Goal: Task Accomplishment & Management: Complete application form

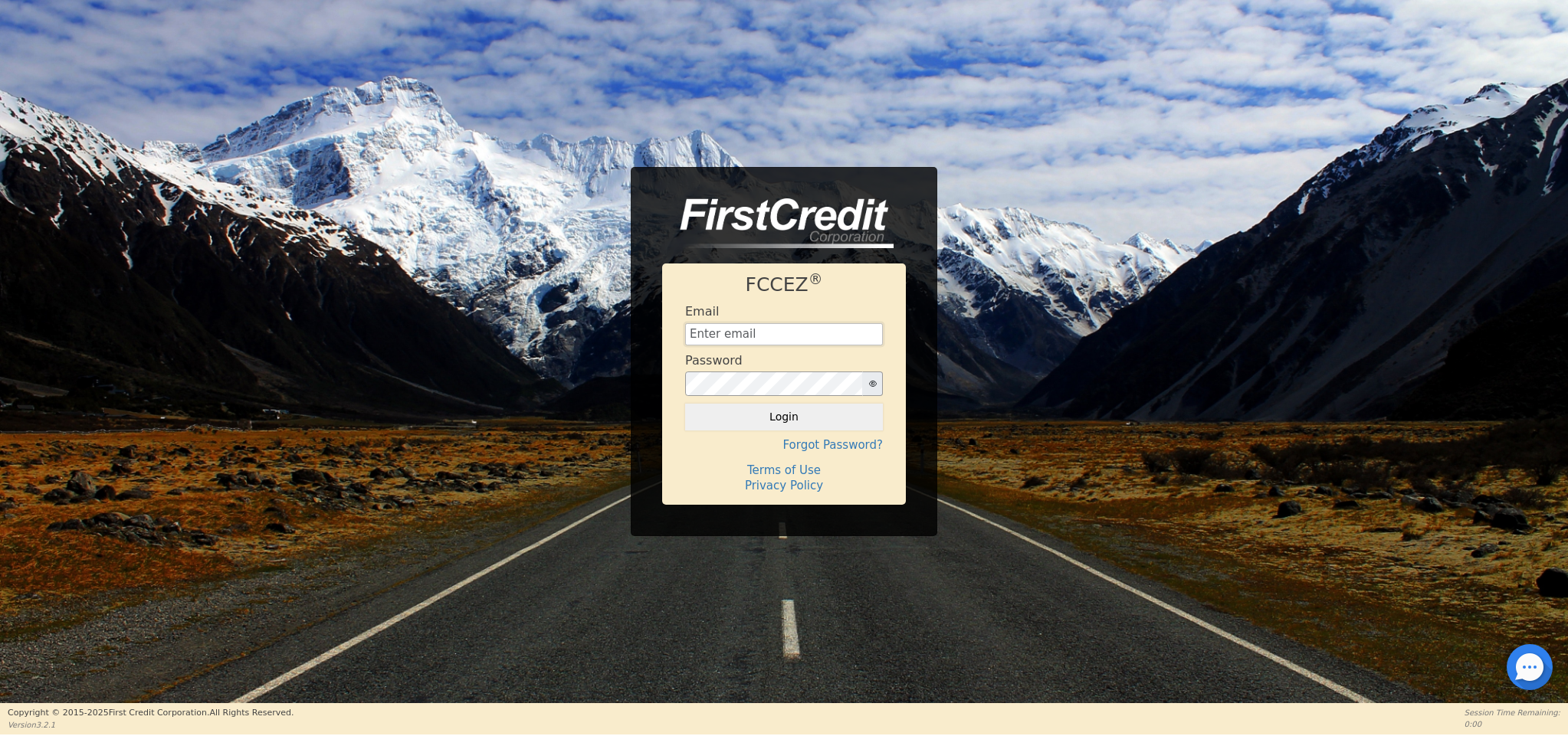
type input "[EMAIL_ADDRESS][DOMAIN_NAME]"
click at [814, 411] on button "Login" at bounding box center [784, 416] width 197 height 26
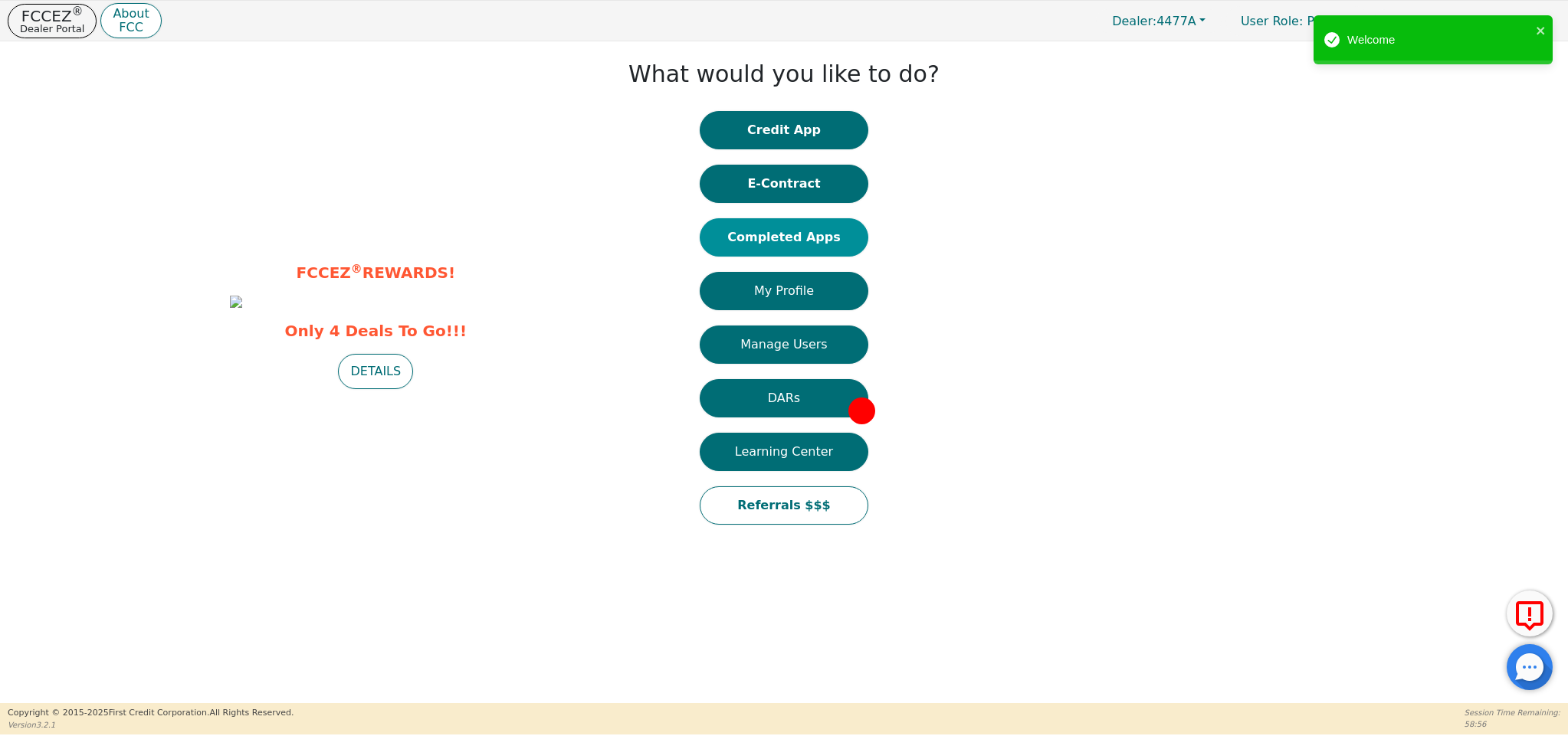
click at [789, 226] on button "Completed Apps" at bounding box center [784, 237] width 169 height 38
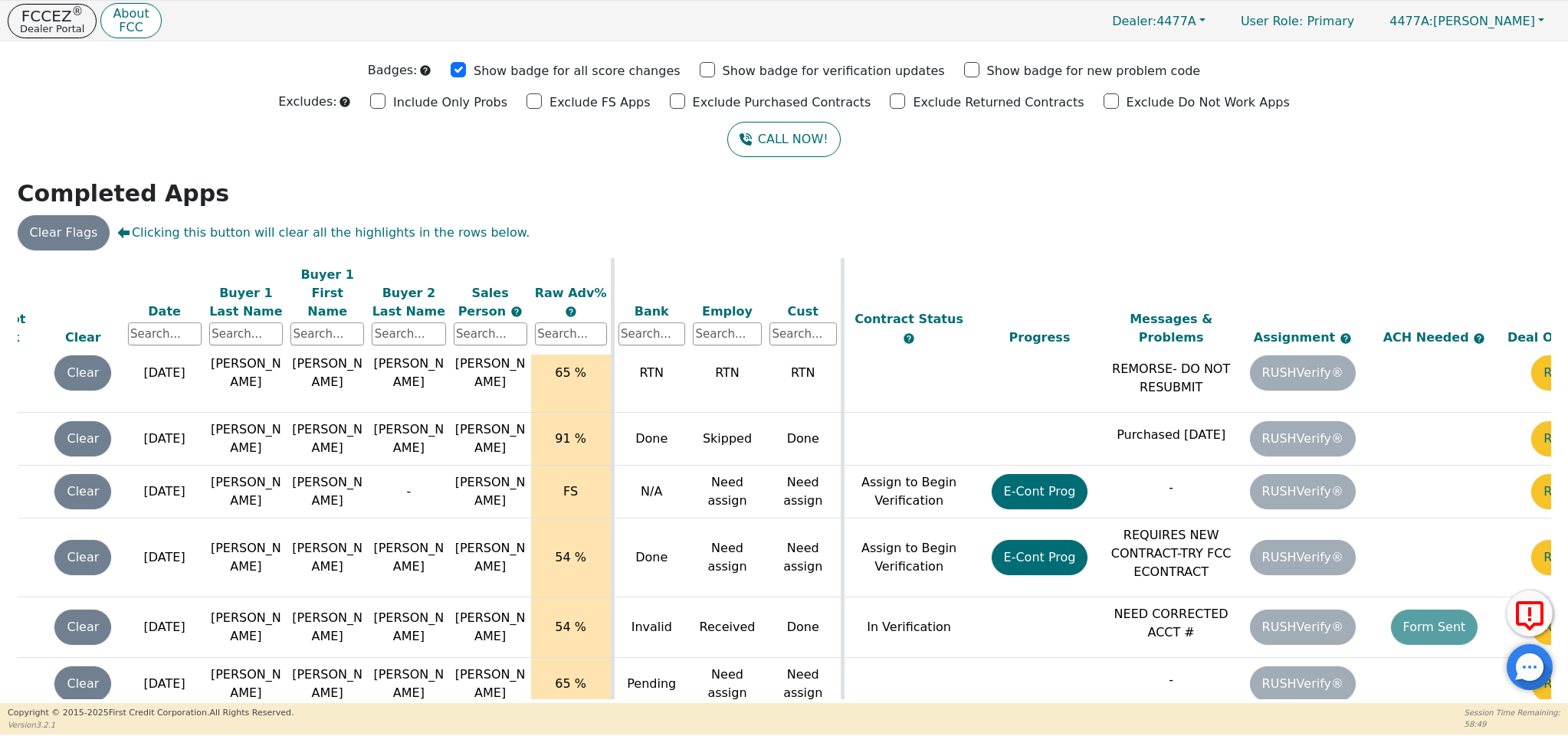
scroll to position [1278, 147]
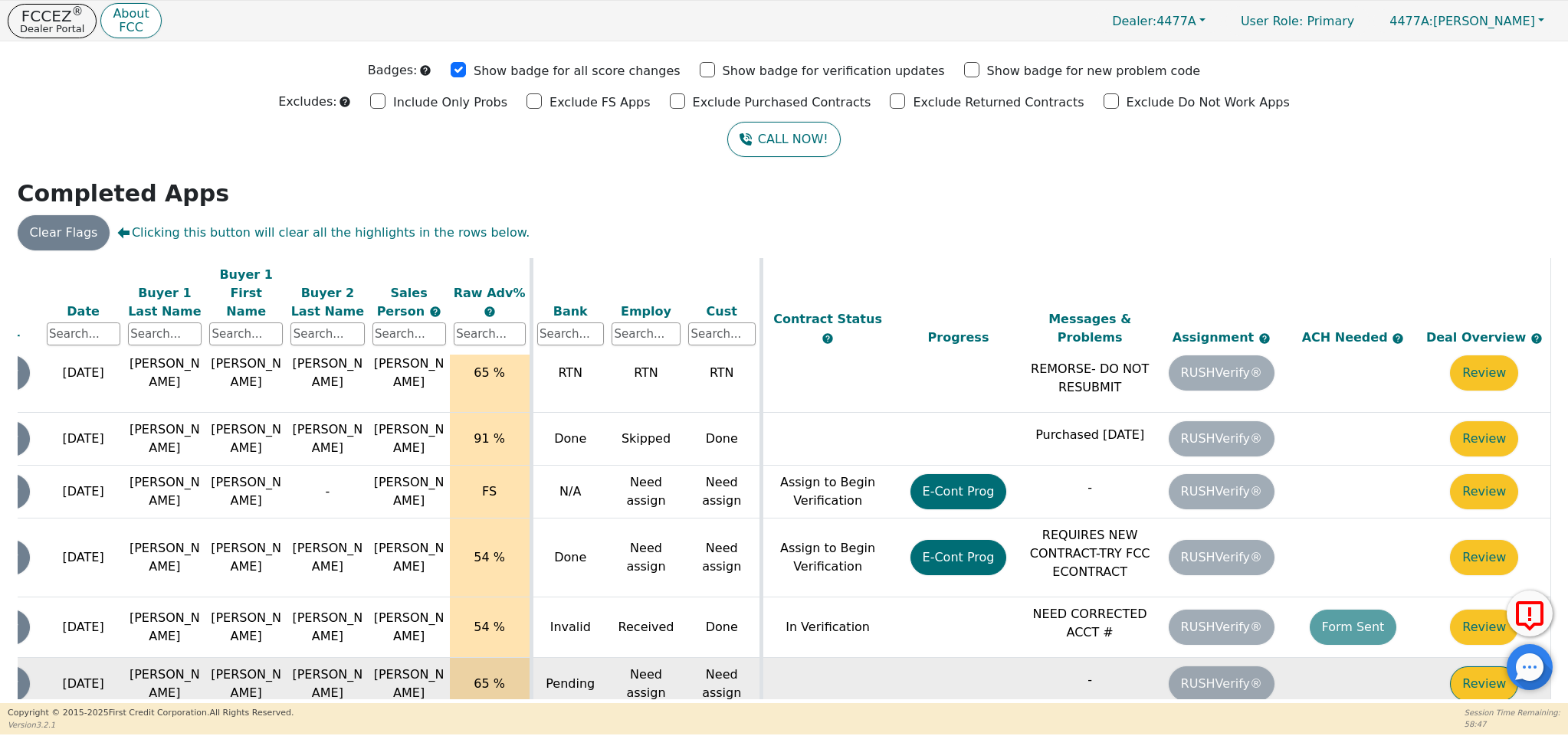
click at [1463, 667] on button "Review" at bounding box center [1484, 684] width 68 height 36
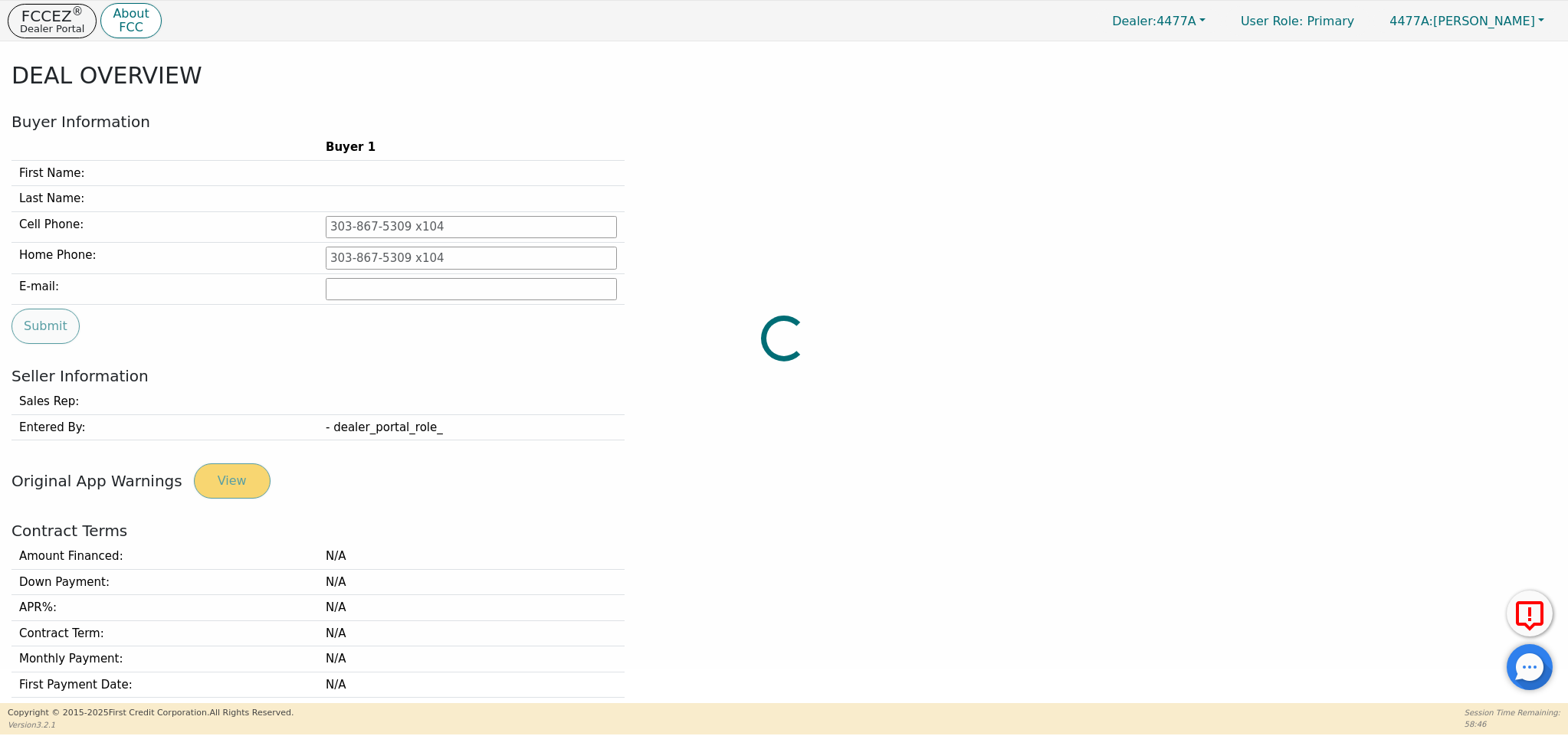
type input "[PHONE_NUMBER]"
type input "[PERSON_NAME][EMAIL_ADDRESS][DOMAIN_NAME]"
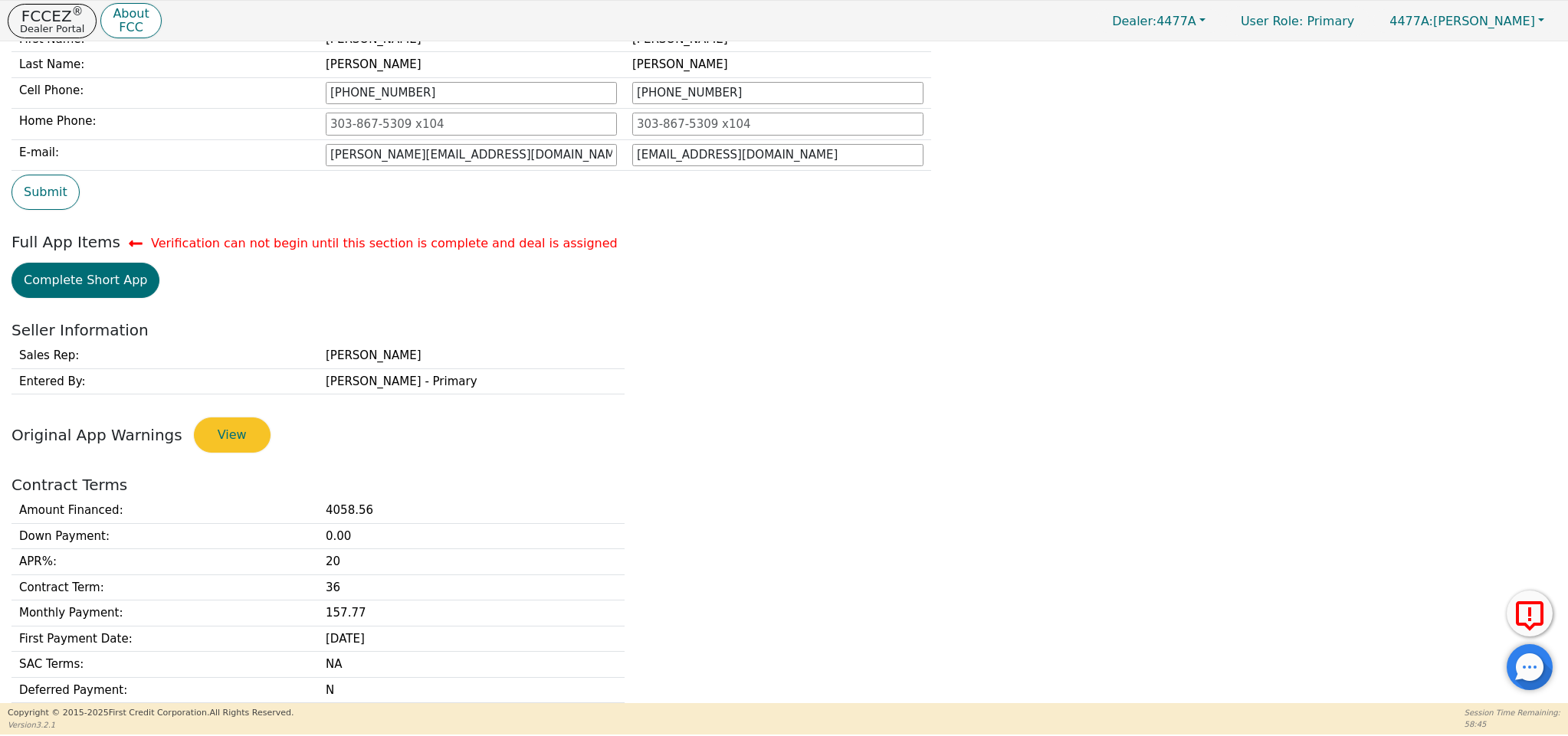
scroll to position [244, 0]
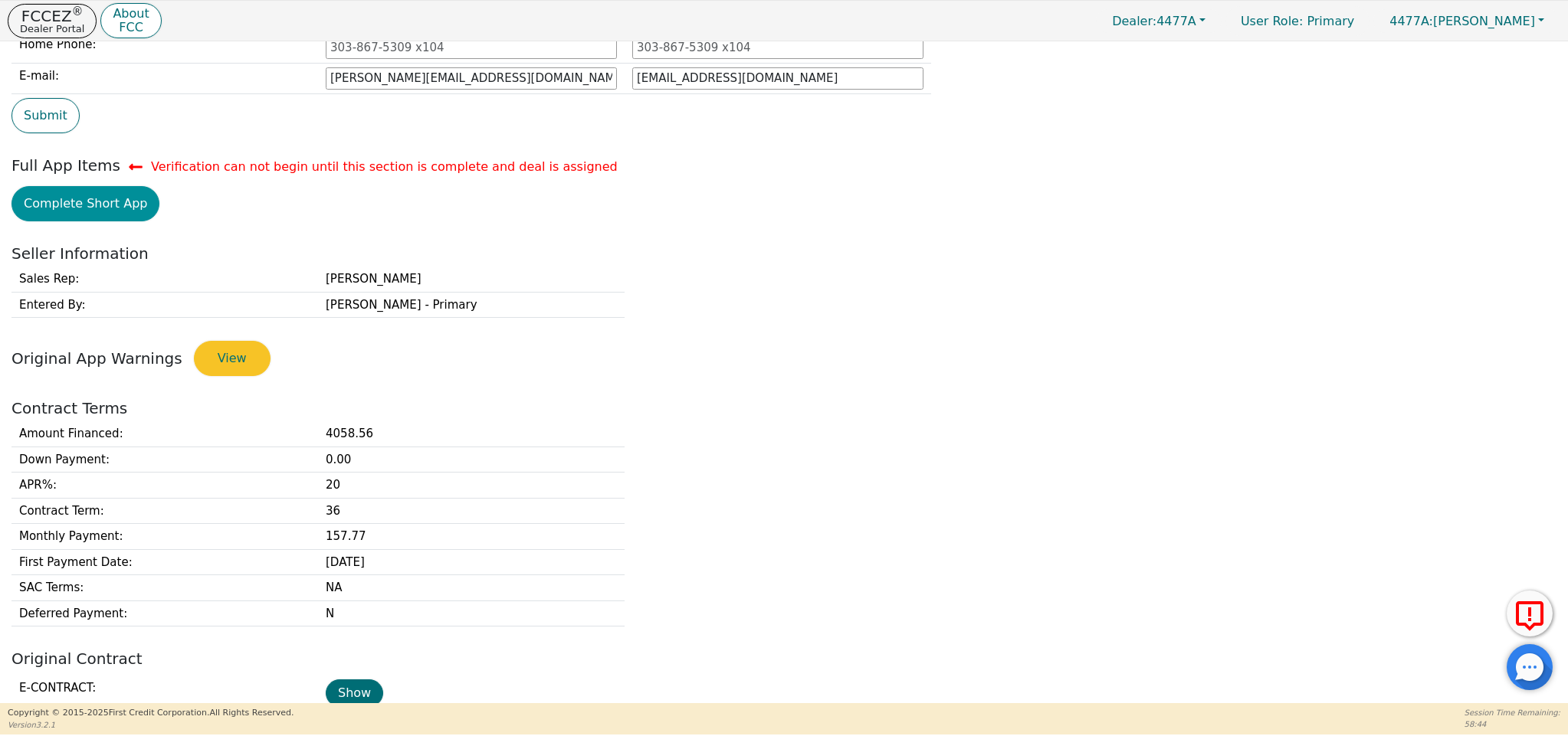
click at [90, 199] on button "Complete Short App" at bounding box center [85, 204] width 148 height 36
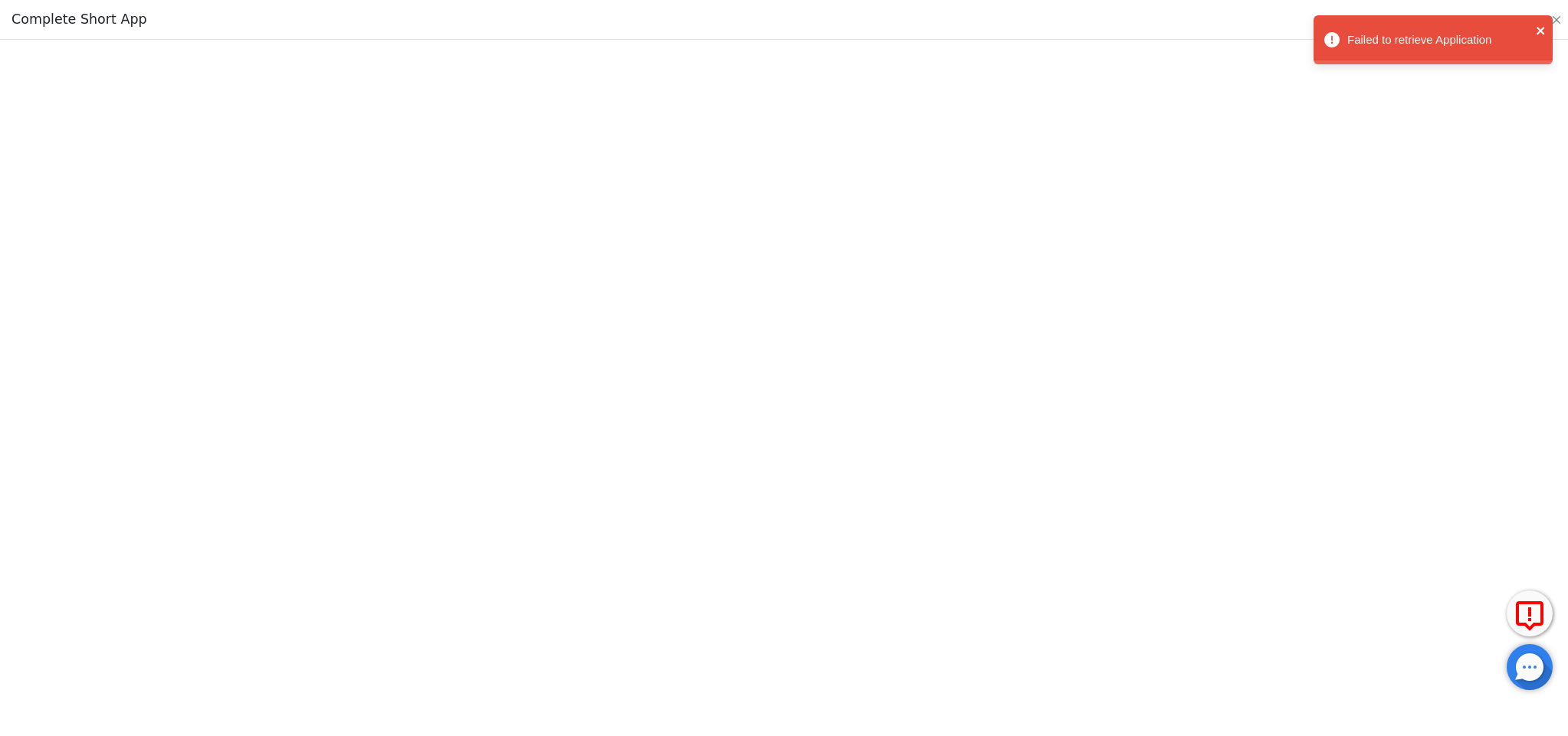
click at [1543, 29] on icon "close" at bounding box center [1540, 30] width 8 height 8
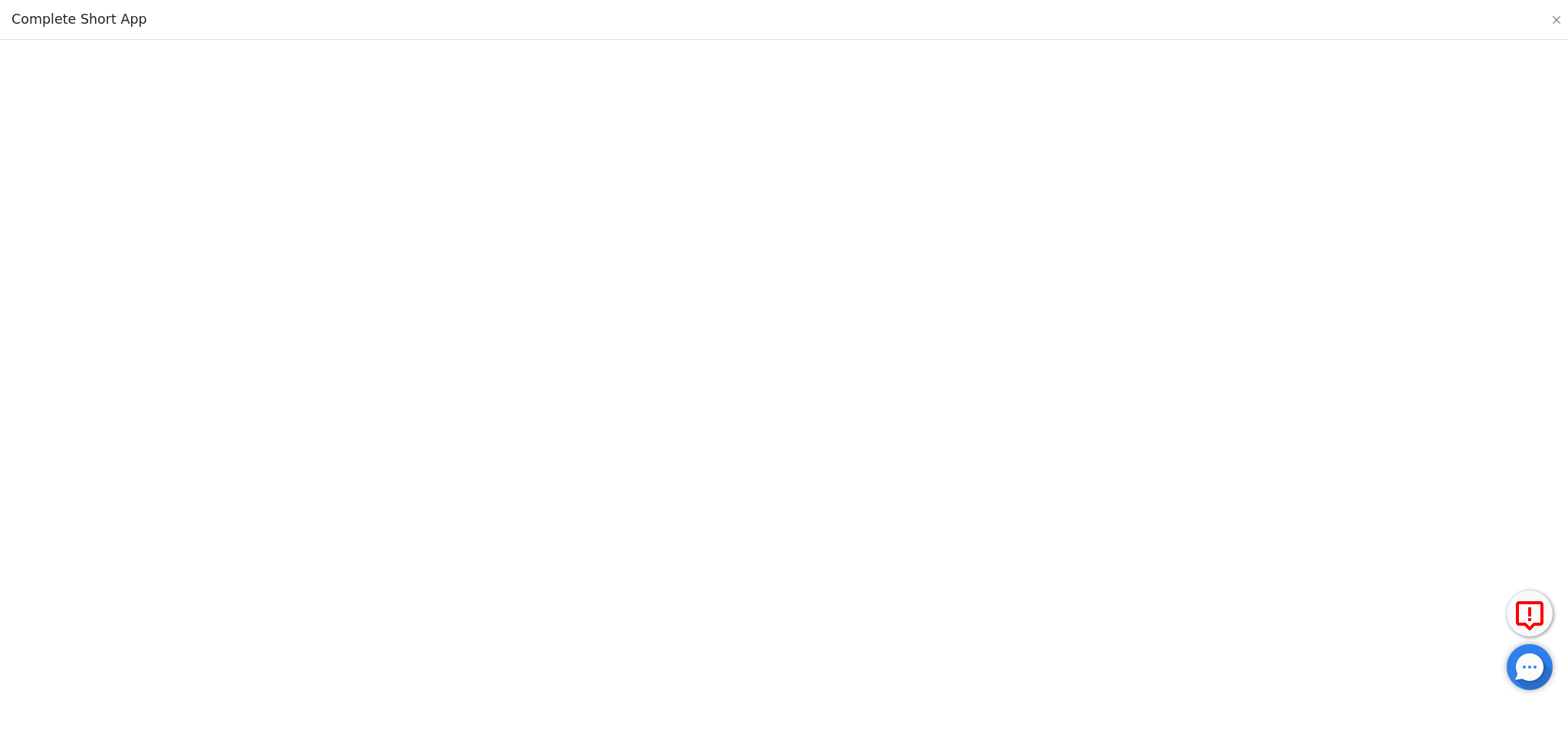
click at [1551, 21] on div "Failed to retrieve Application" at bounding box center [1433, 44] width 245 height 63
click at [1555, 19] on button "Close" at bounding box center [1556, 20] width 15 height 15
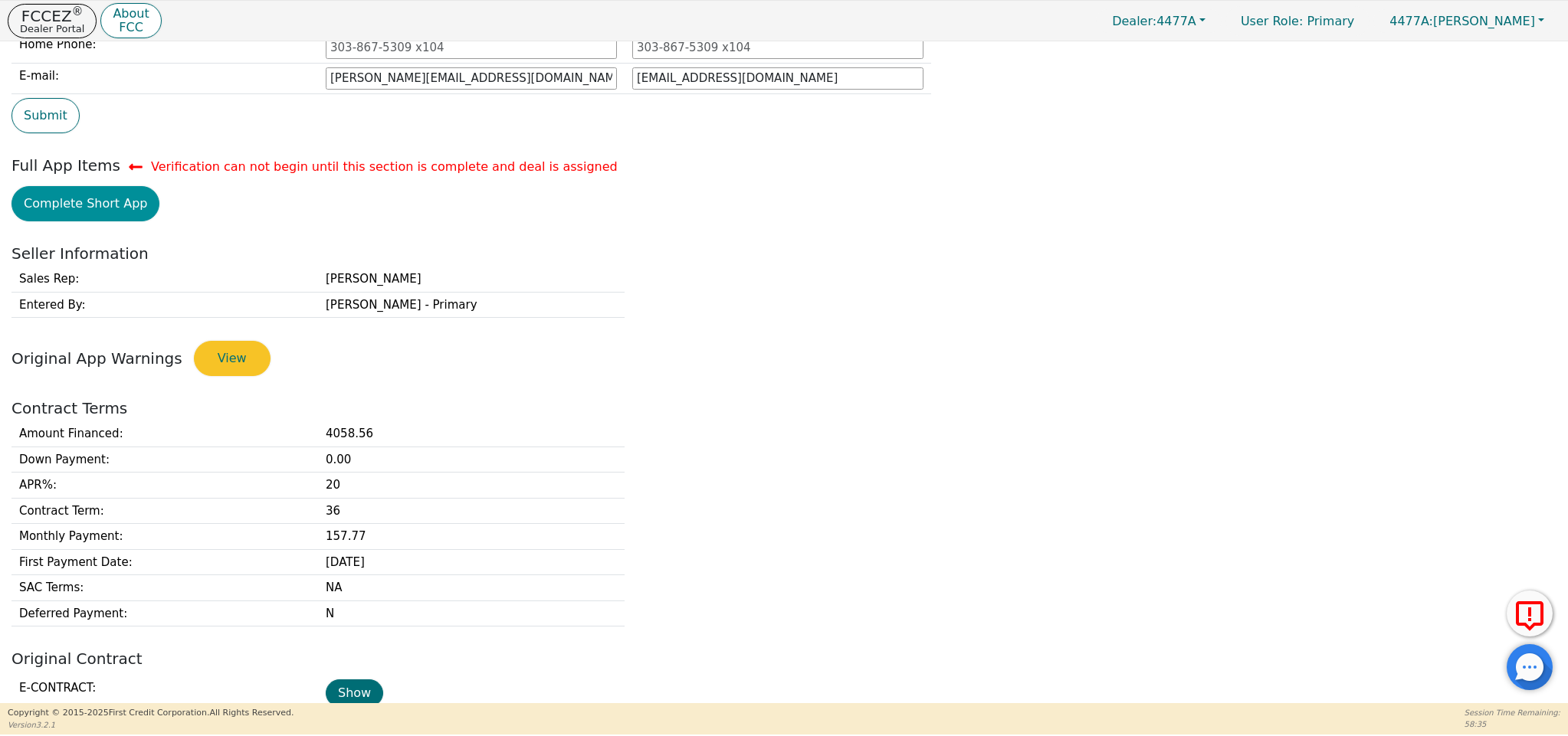
click at [108, 206] on button "Complete Short App" at bounding box center [85, 204] width 148 height 36
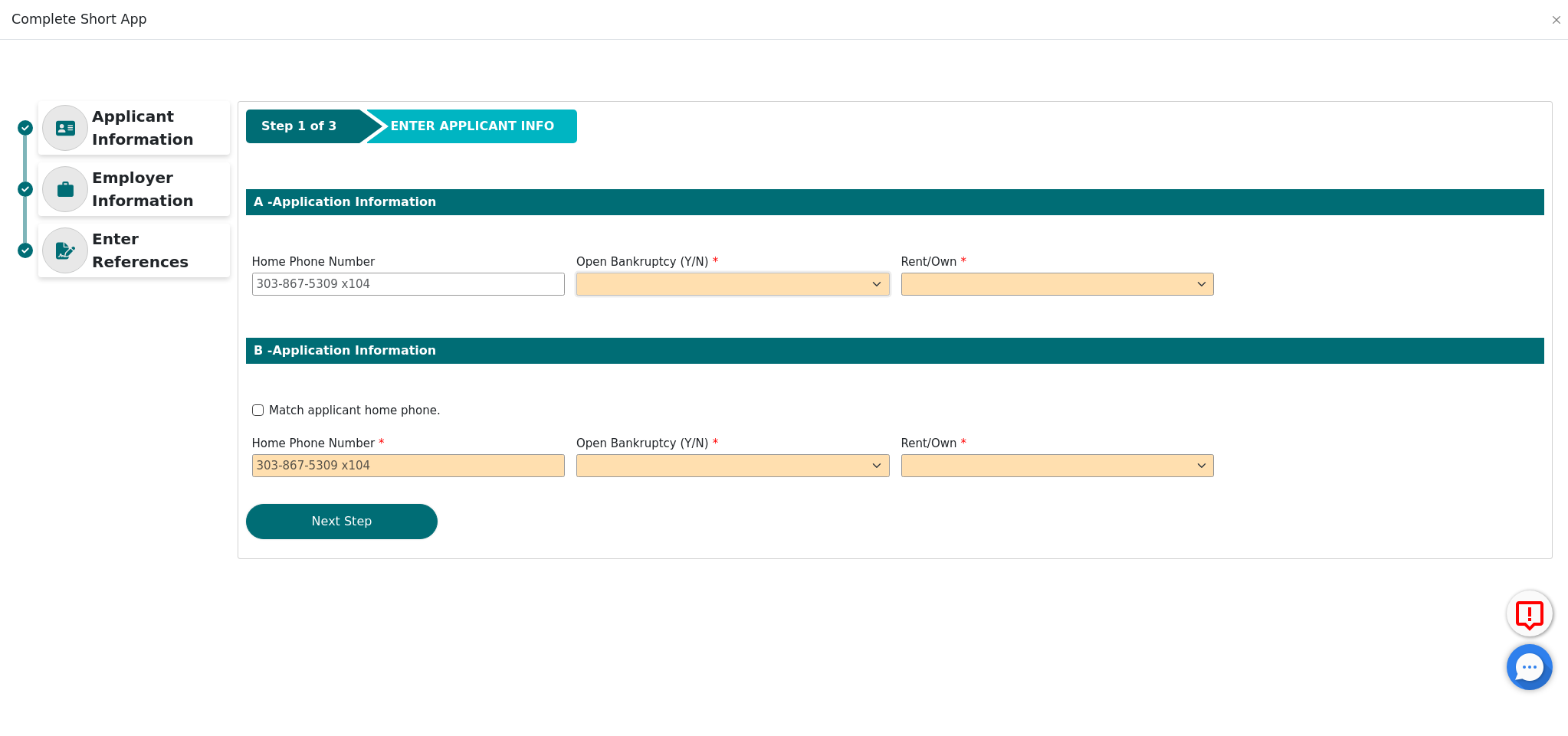
select select "n"
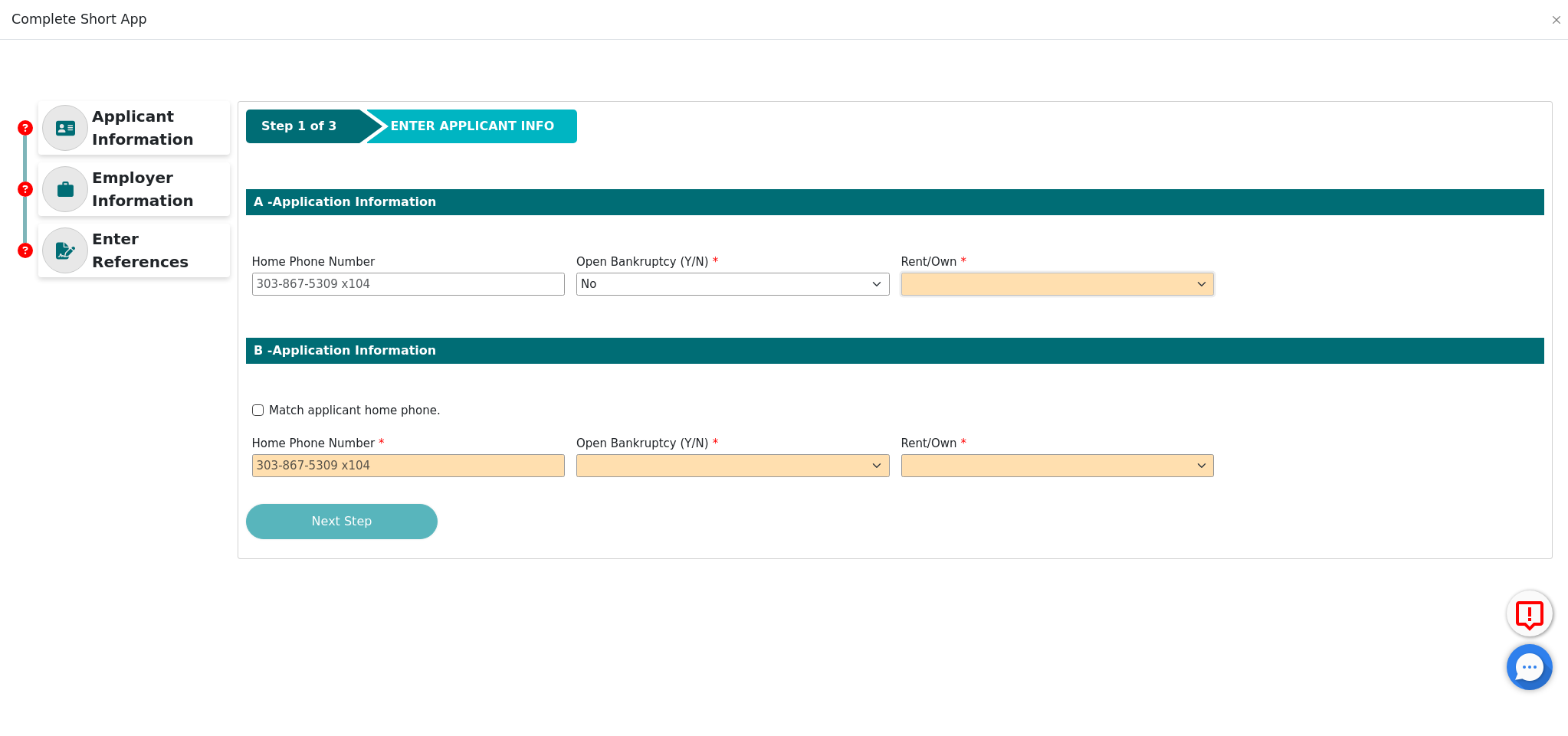
select select "Rent"
click at [257, 411] on input "Match applicant home phone." at bounding box center [257, 410] width 12 height 12
checkbox input "true"
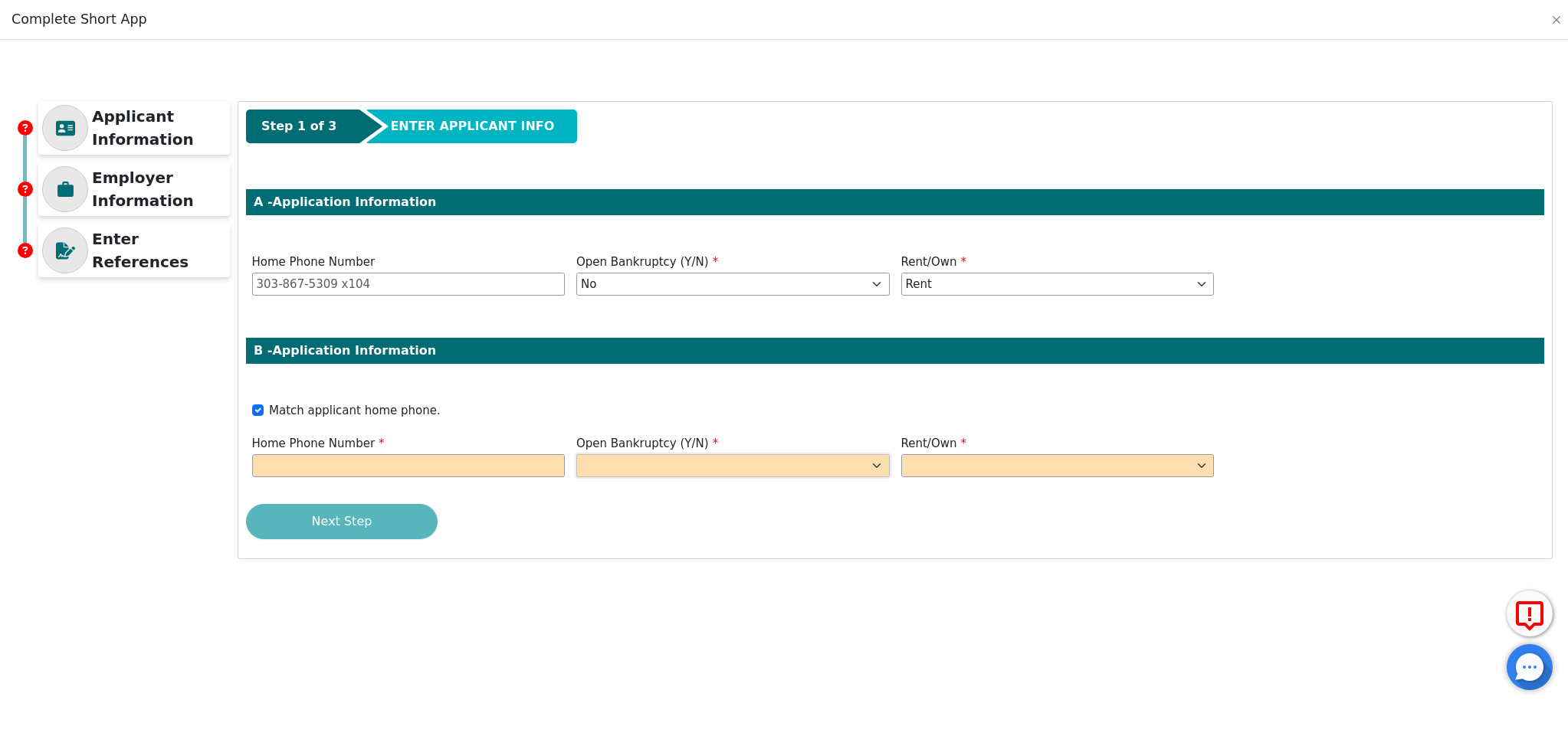
select select "n"
select select "Rent"
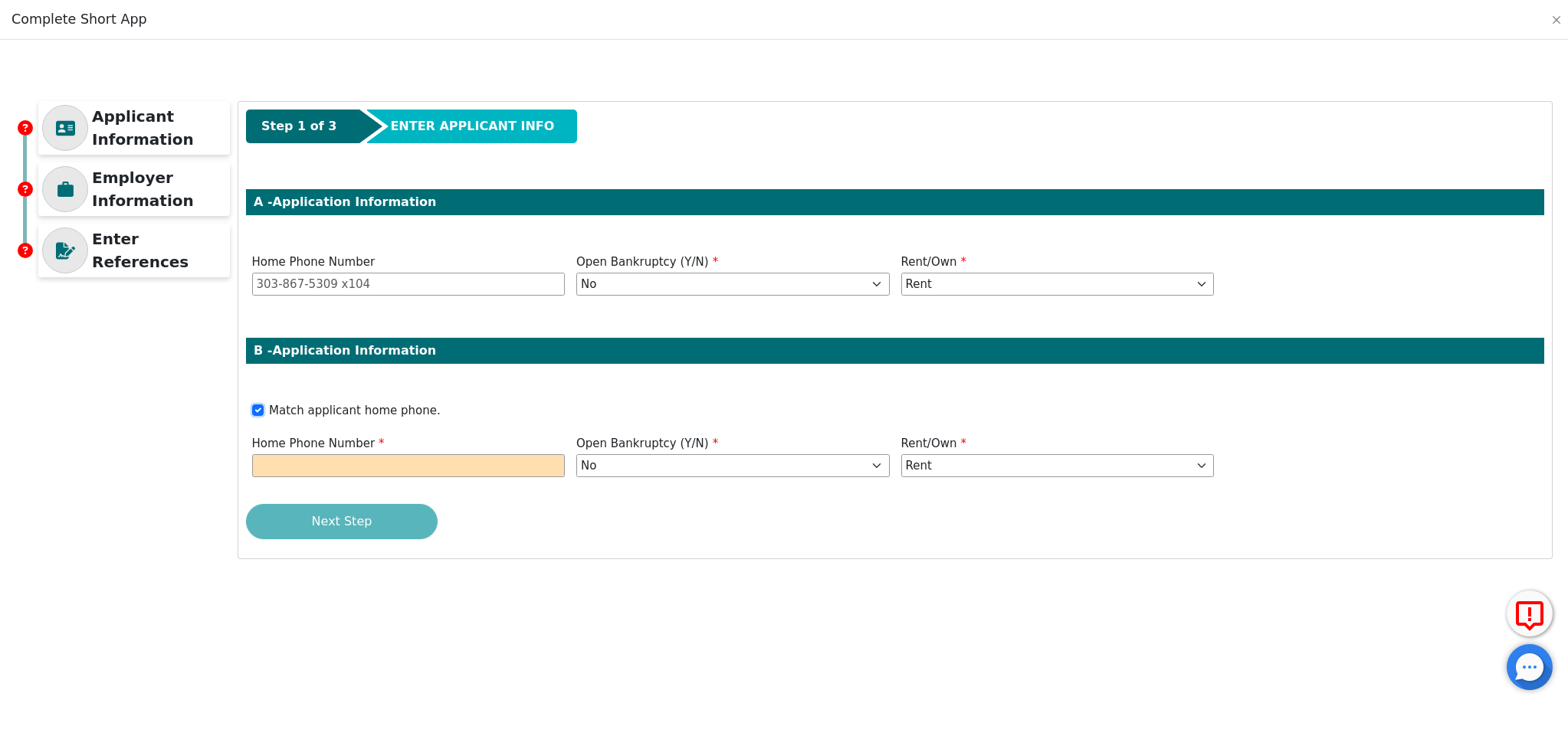
click at [257, 412] on input "Match applicant home phone." at bounding box center [257, 410] width 12 height 12
checkbox input "false"
type input "[PHONE_NUMBER]"
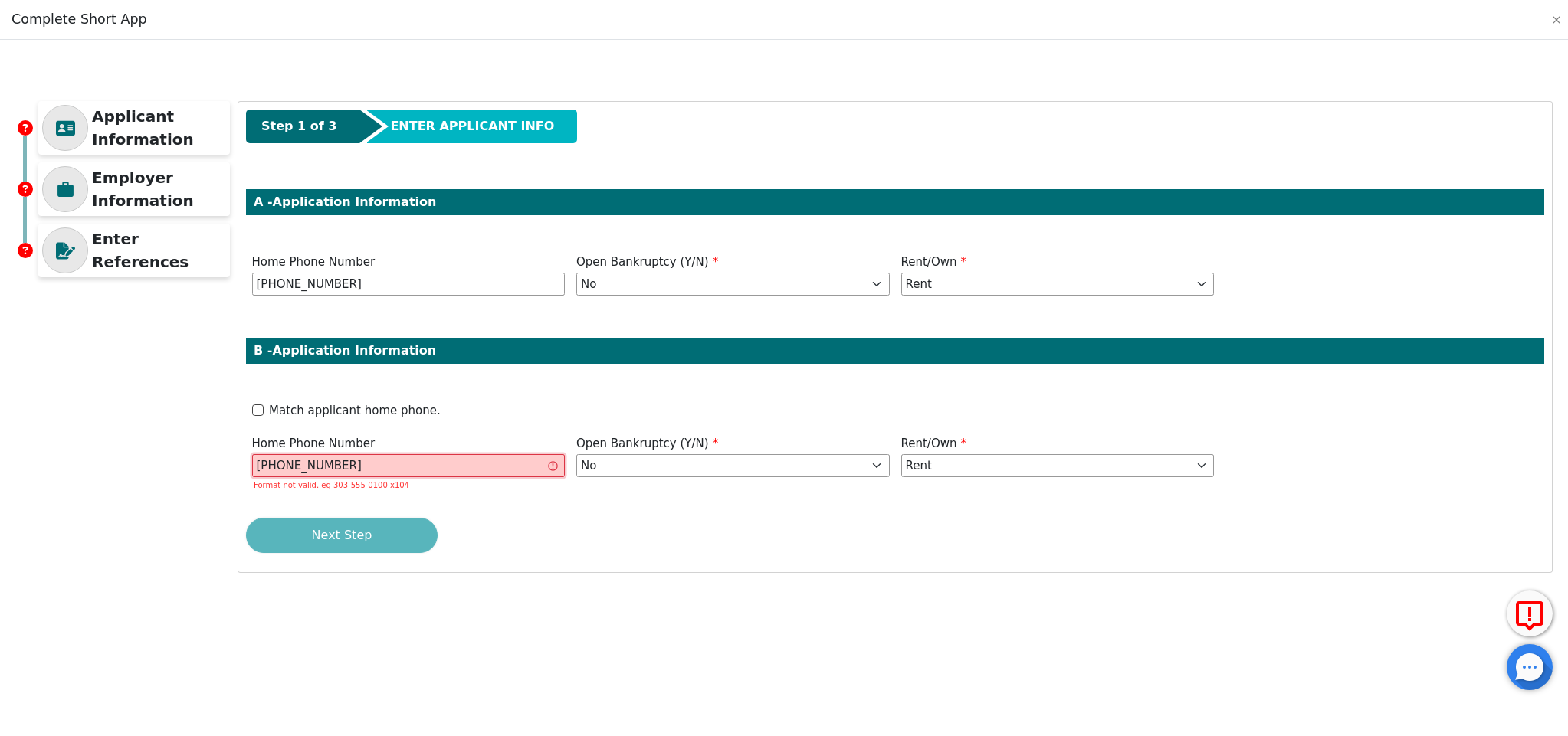
type input "[PHONE_NUMBER]"
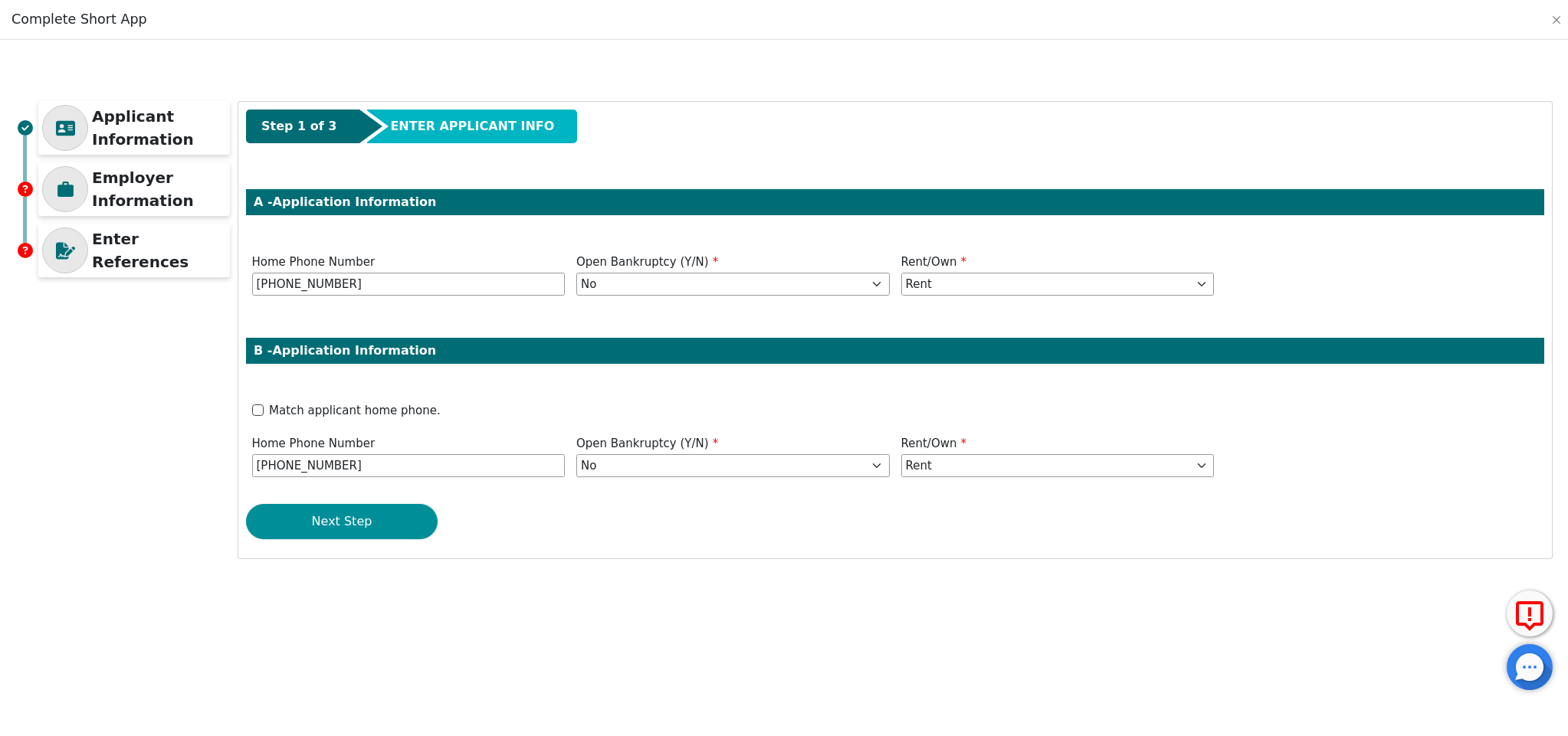
click at [395, 524] on button "Next Step" at bounding box center [342, 522] width 191 height 36
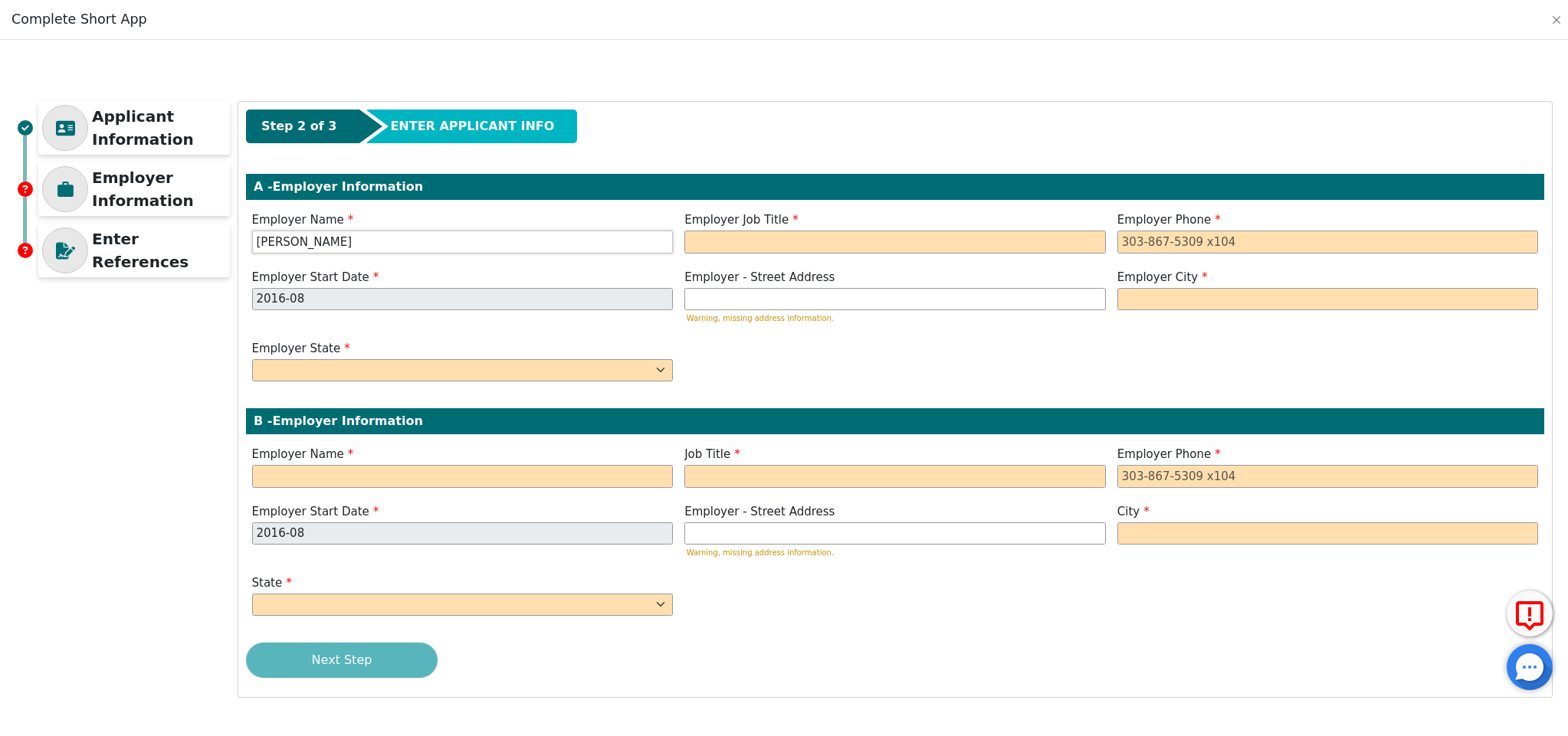
type input "[PERSON_NAME]"
type input "counter sales"
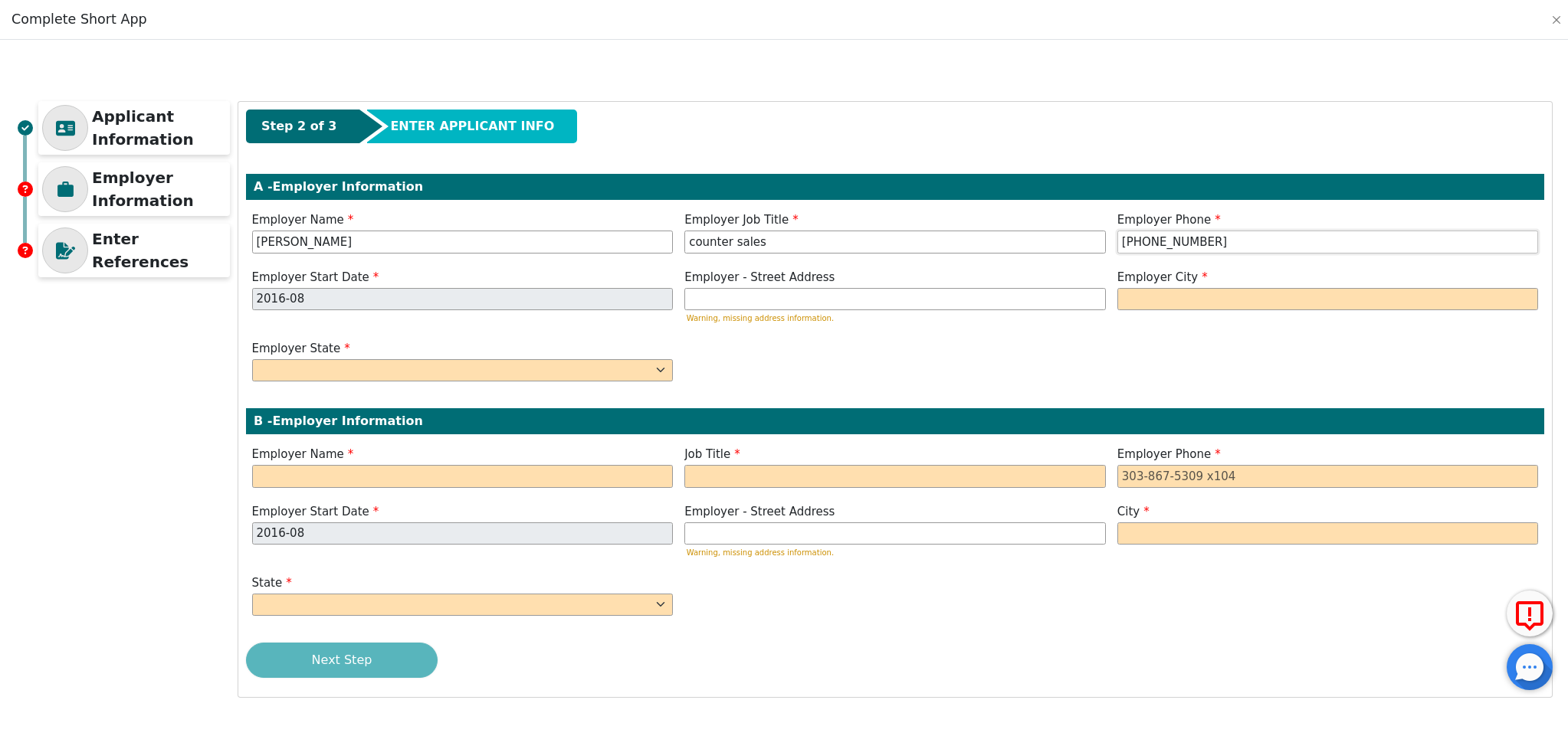
type input "[PHONE_NUMBER]"
type input "[GEOGRAPHIC_DATA]"
click at [535, 356] on div "Employer State [US_STATE] AL AR AZ CA CO CT DC DE [GEOGRAPHIC_DATA] [GEOGRAPHIC…" at bounding box center [462, 361] width 422 height 42
select select "TN"
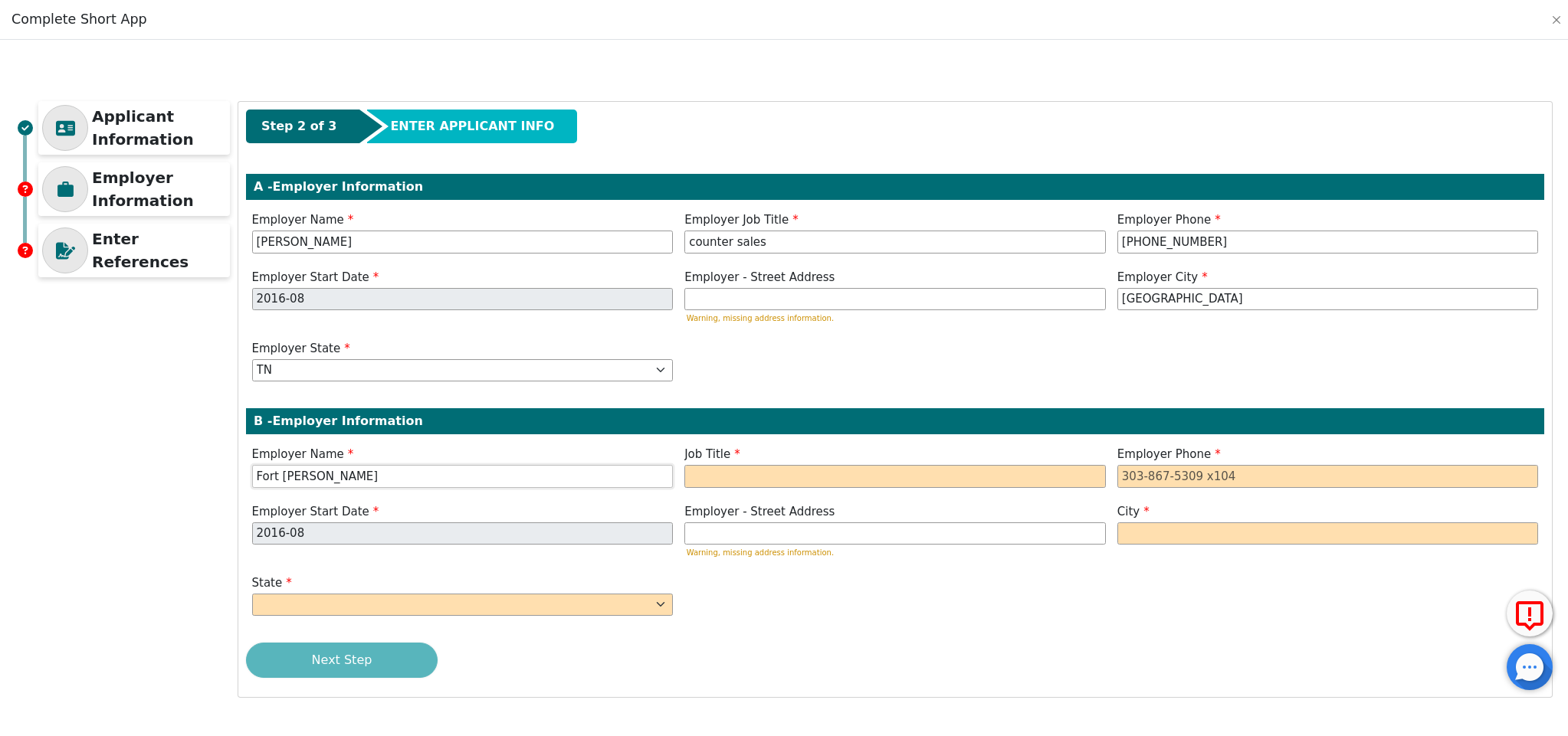
type input "Fort [PERSON_NAME]"
type input "CNA"
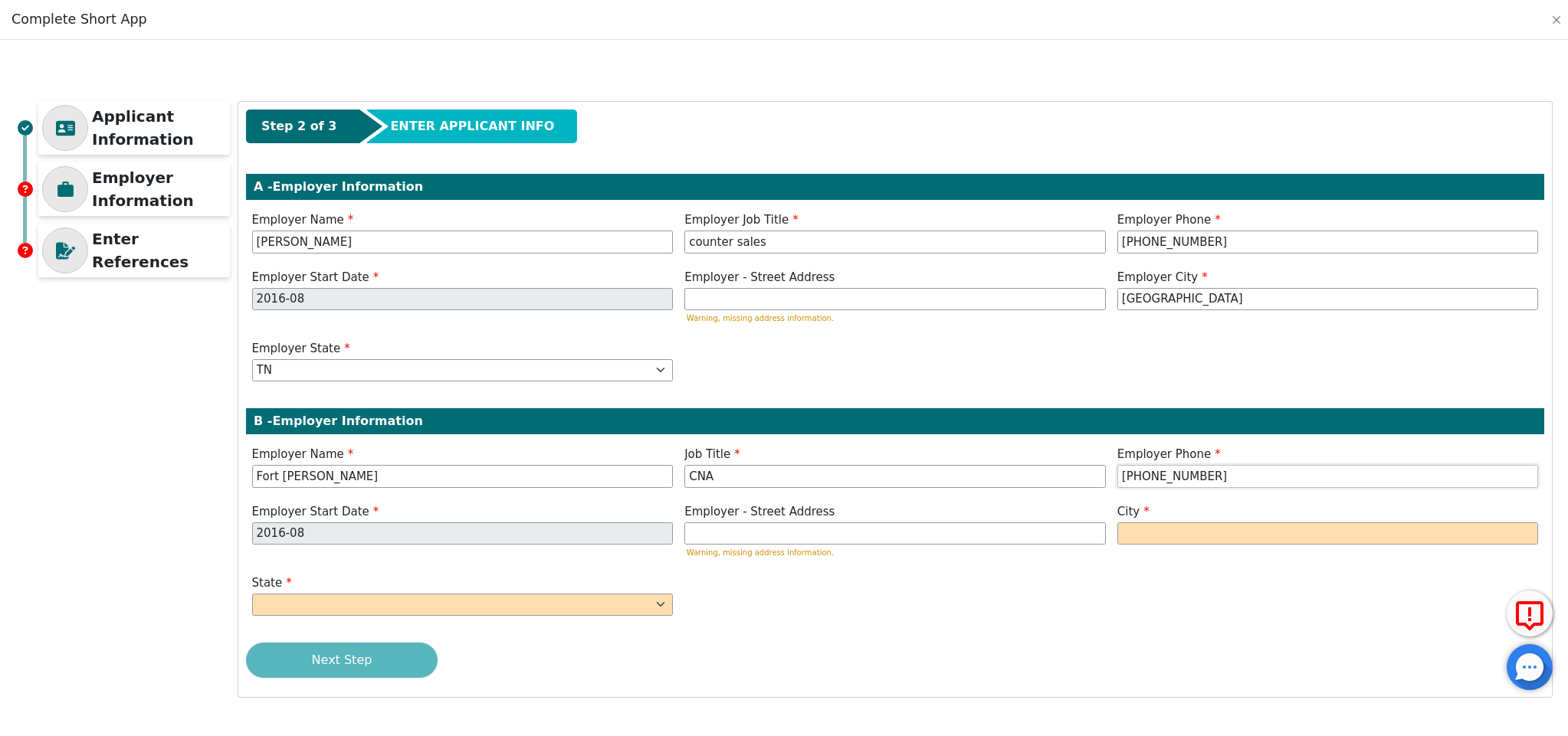
type input "[PHONE_NUMBER]"
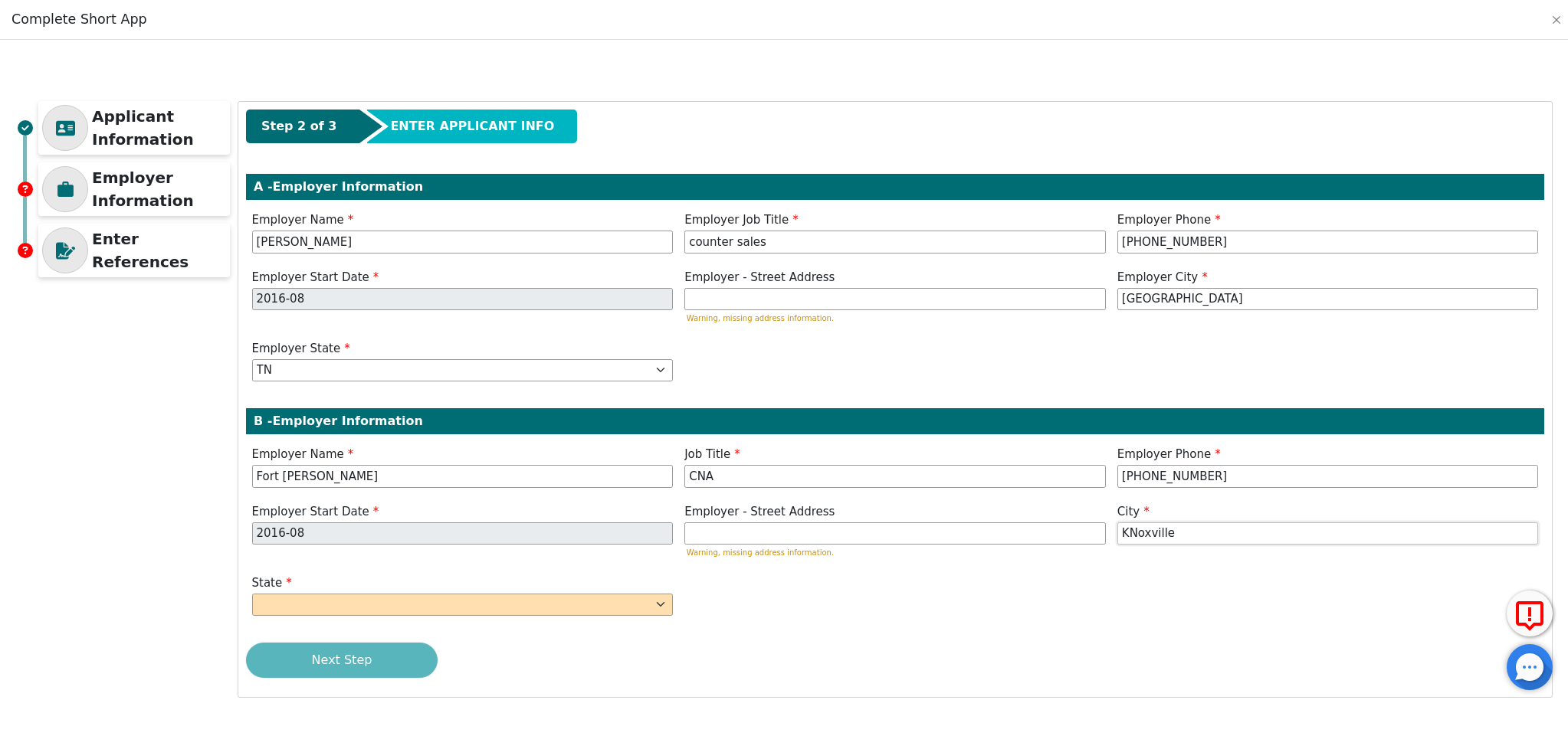
click at [1138, 534] on input "KNoxville" at bounding box center [1328, 534] width 422 height 23
type input "[GEOGRAPHIC_DATA]"
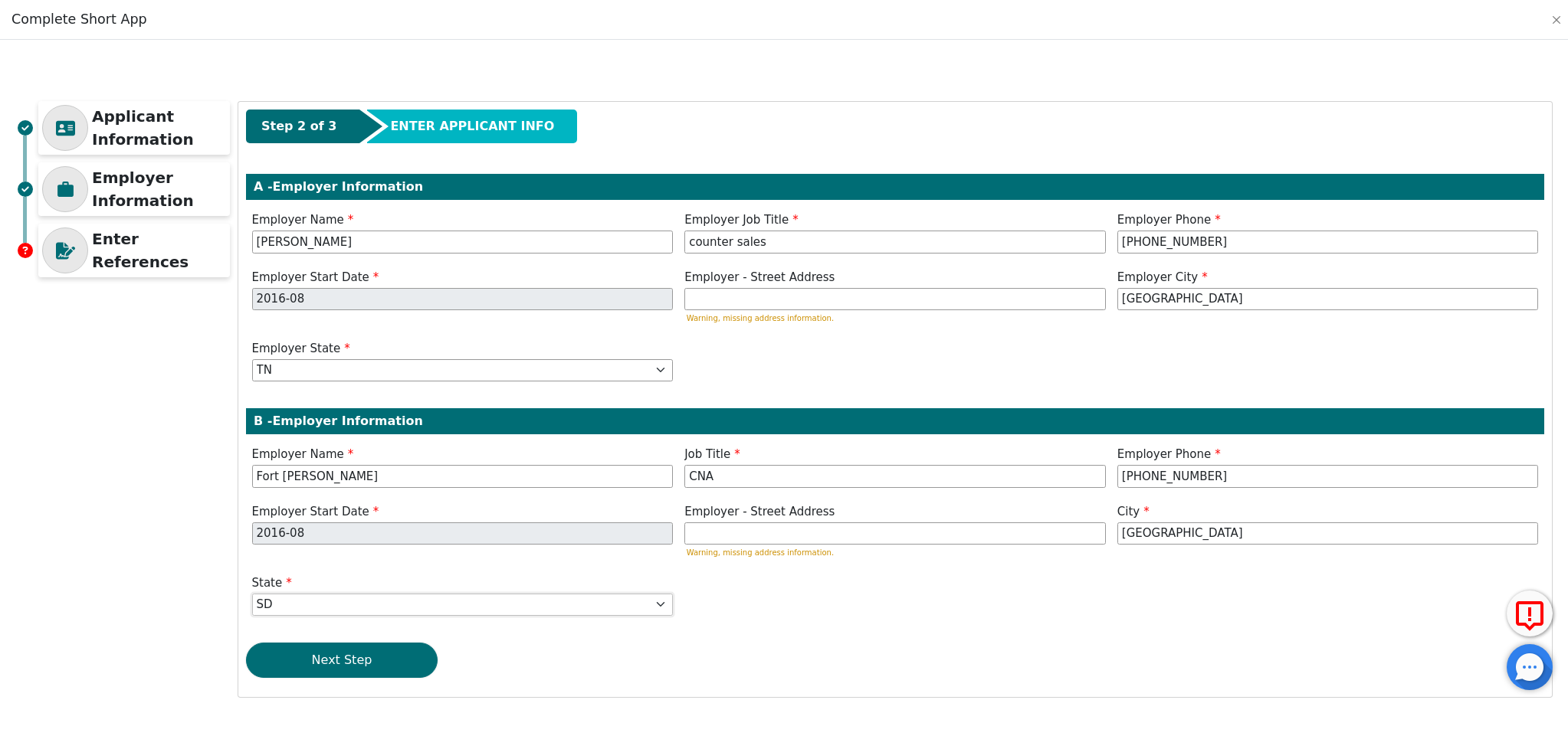
select select "TN"
click at [336, 660] on button "Next Step" at bounding box center [342, 660] width 191 height 36
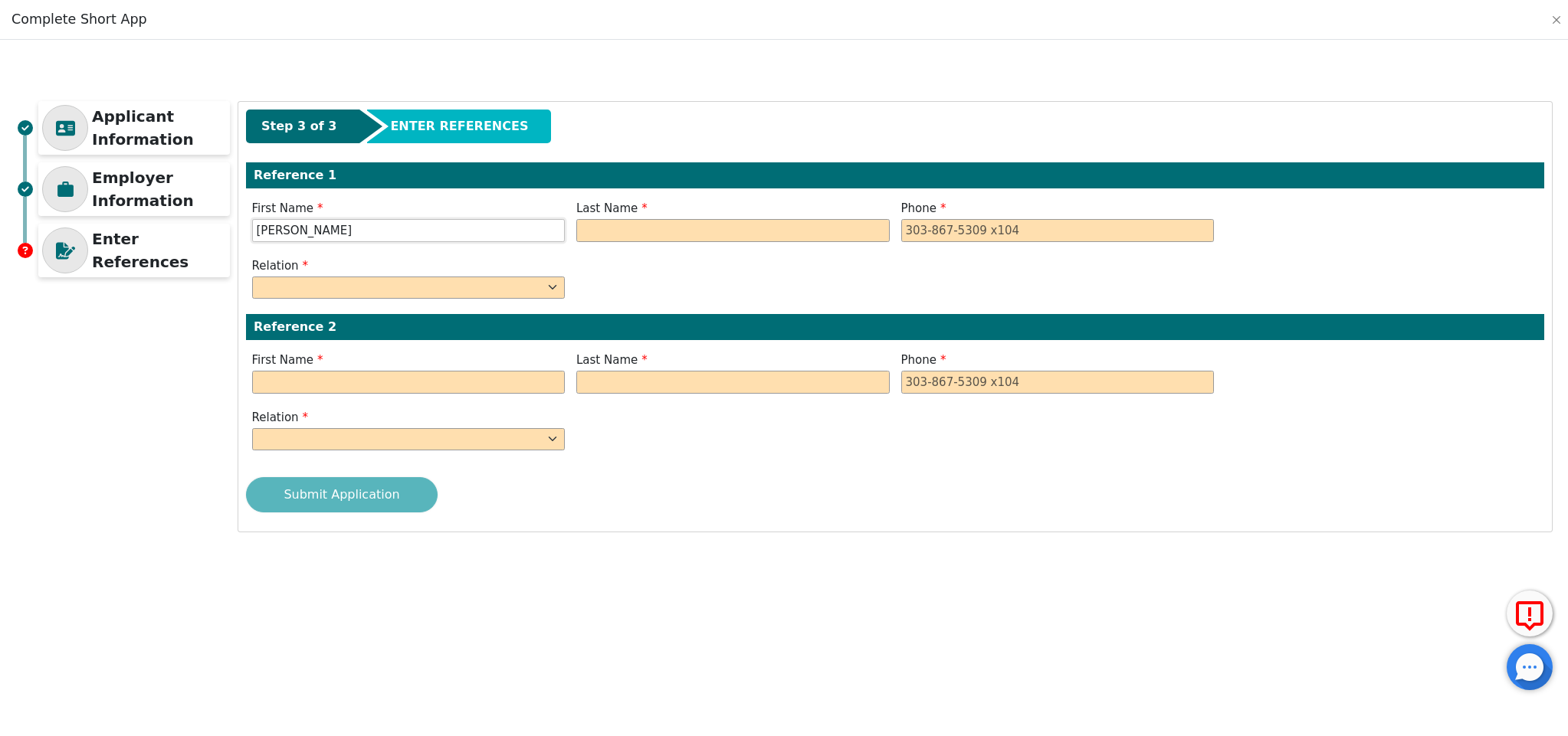
type input "[PERSON_NAME]"
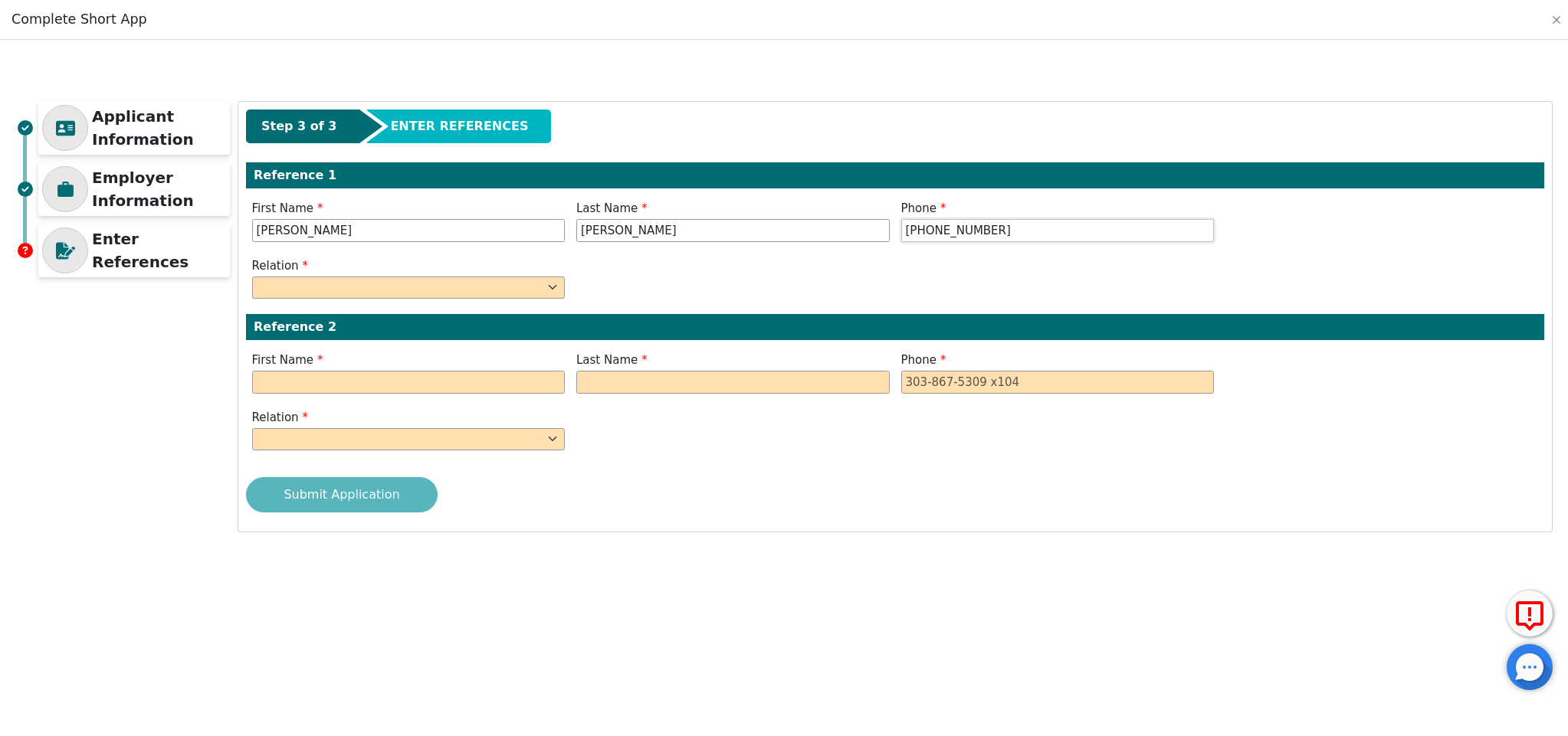
type input "[PHONE_NUMBER]"
click at [412, 274] on div "Relation FATHER MOTHER SISTER BROTHER DAUGHTER SON CO-WORKER NEIGHBOR FRIEND CO…" at bounding box center [408, 278] width 313 height 42
select select "MOTHER"
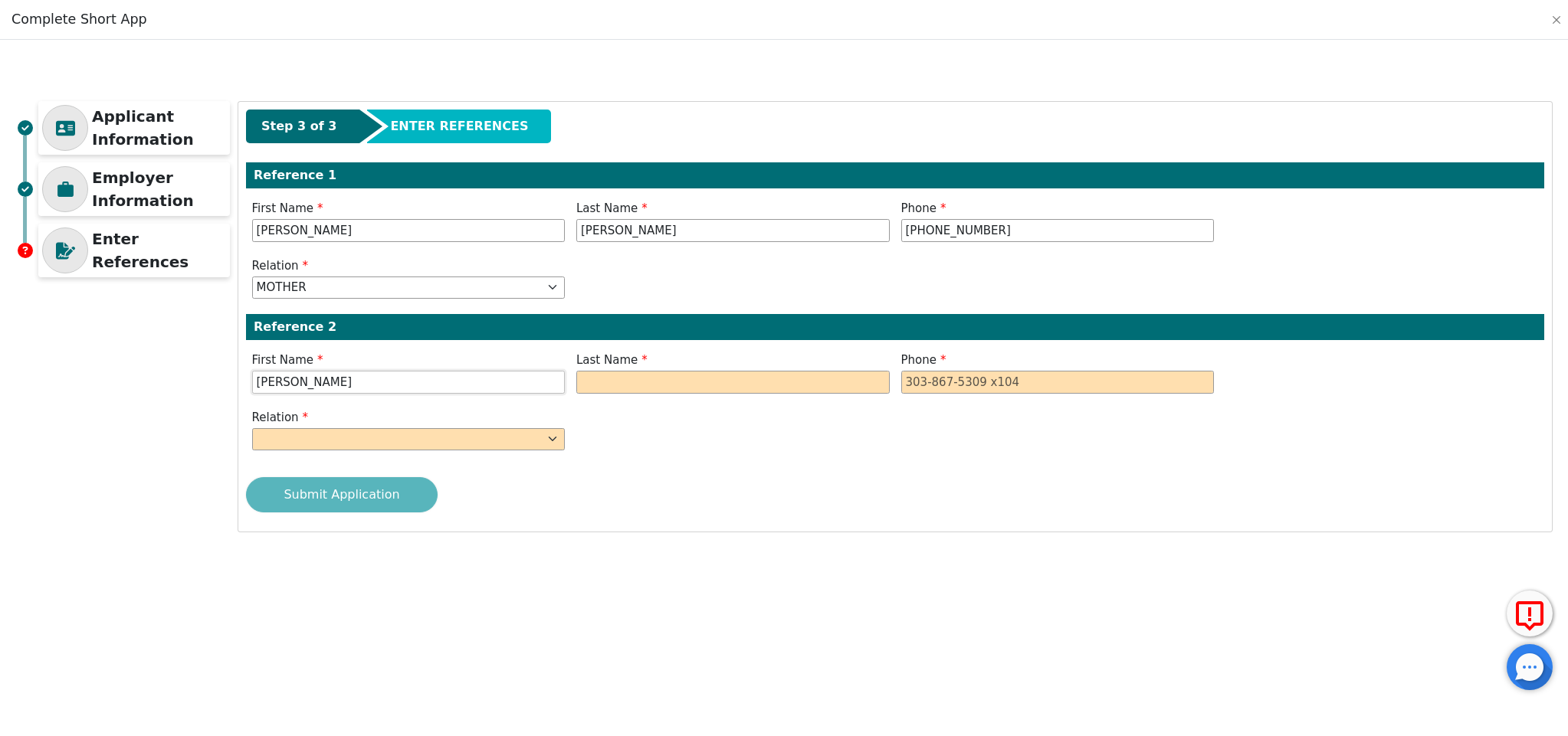
type input "[PERSON_NAME]"
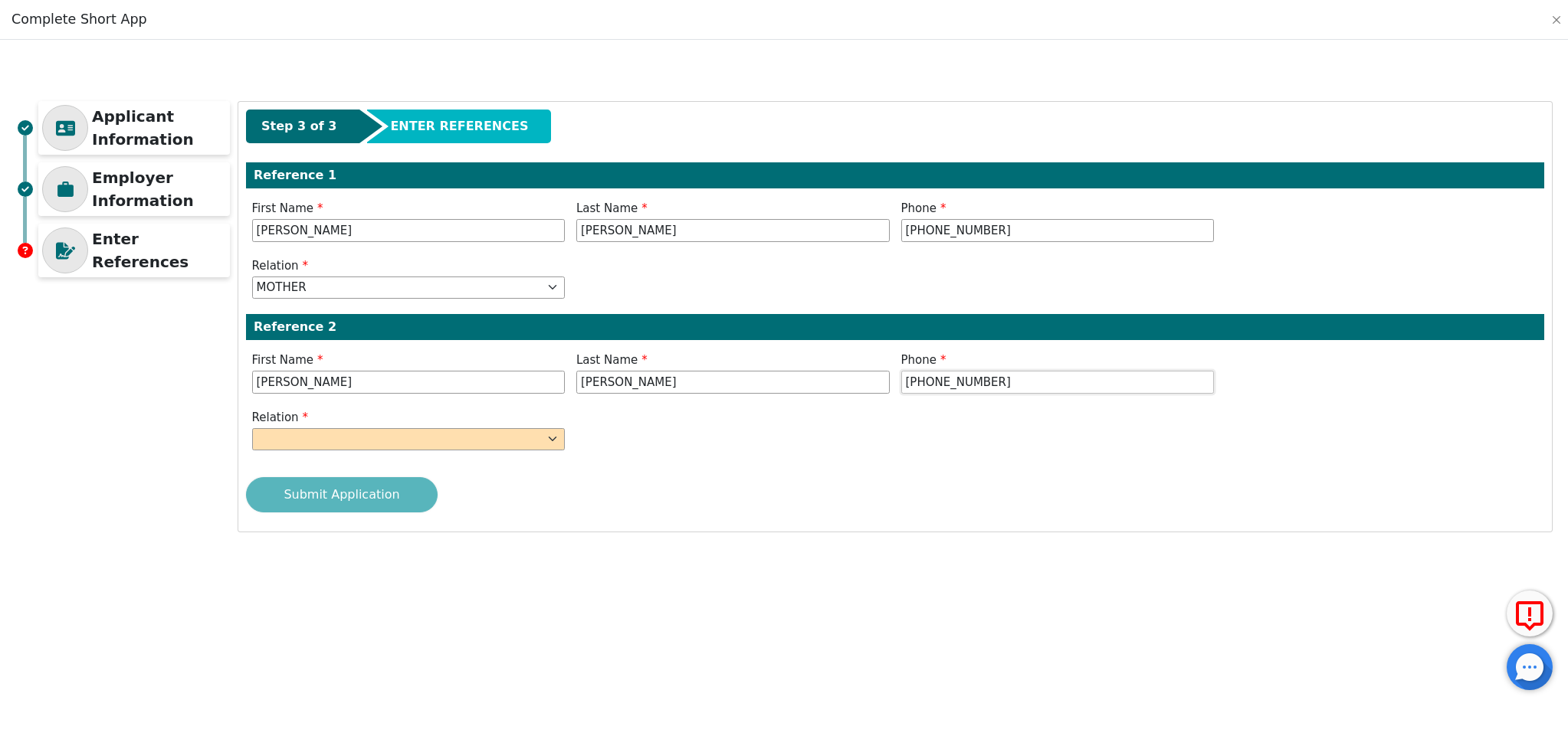
type input "[PHONE_NUMBER]"
select select "FRIEND"
click at [397, 497] on div "Submit Application" at bounding box center [896, 495] width 1299 height 36
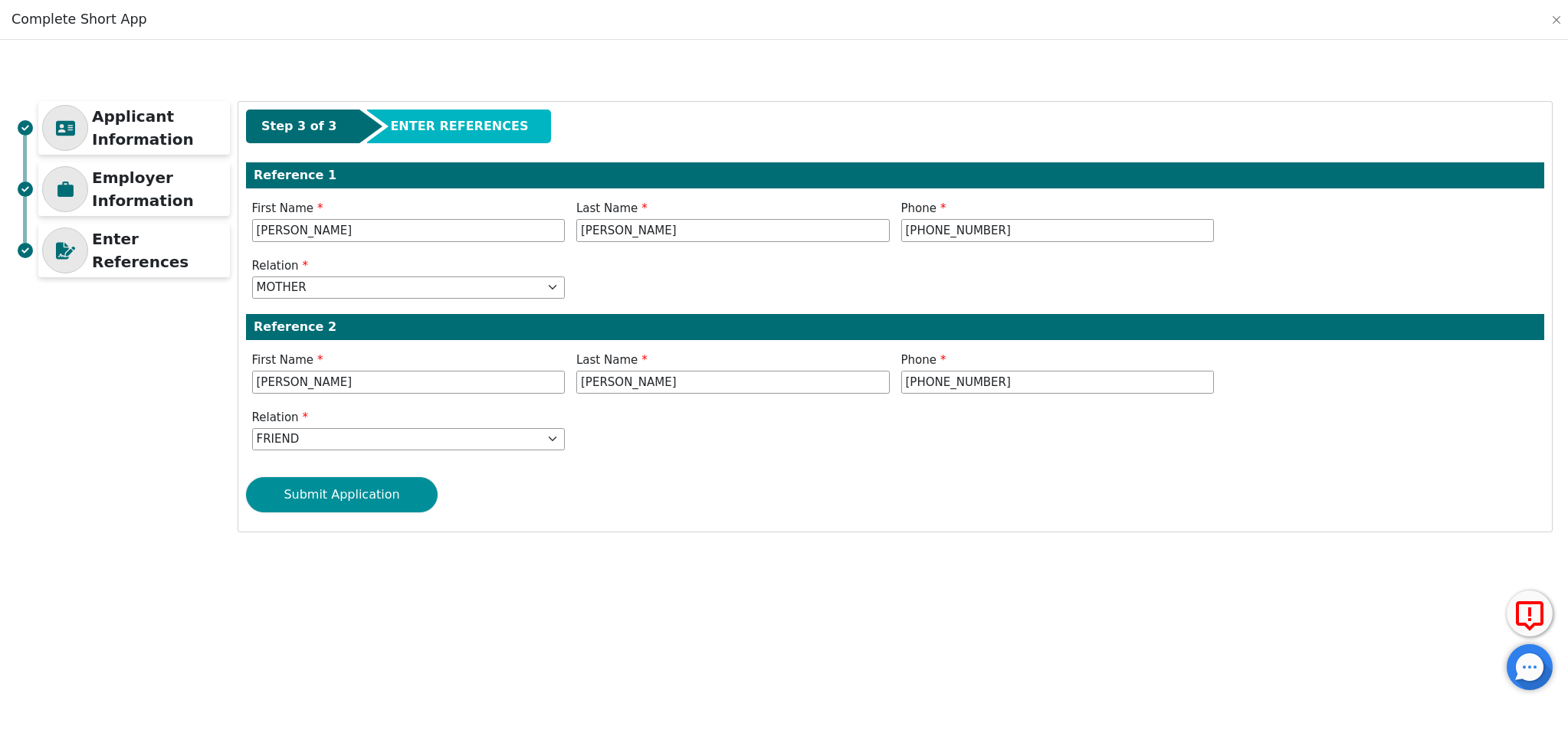
click at [395, 497] on button "Submit Application" at bounding box center [342, 495] width 191 height 36
click at [349, 501] on button "Submit Application" at bounding box center [342, 495] width 191 height 36
click at [374, 486] on button "Submit Application" at bounding box center [342, 495] width 191 height 36
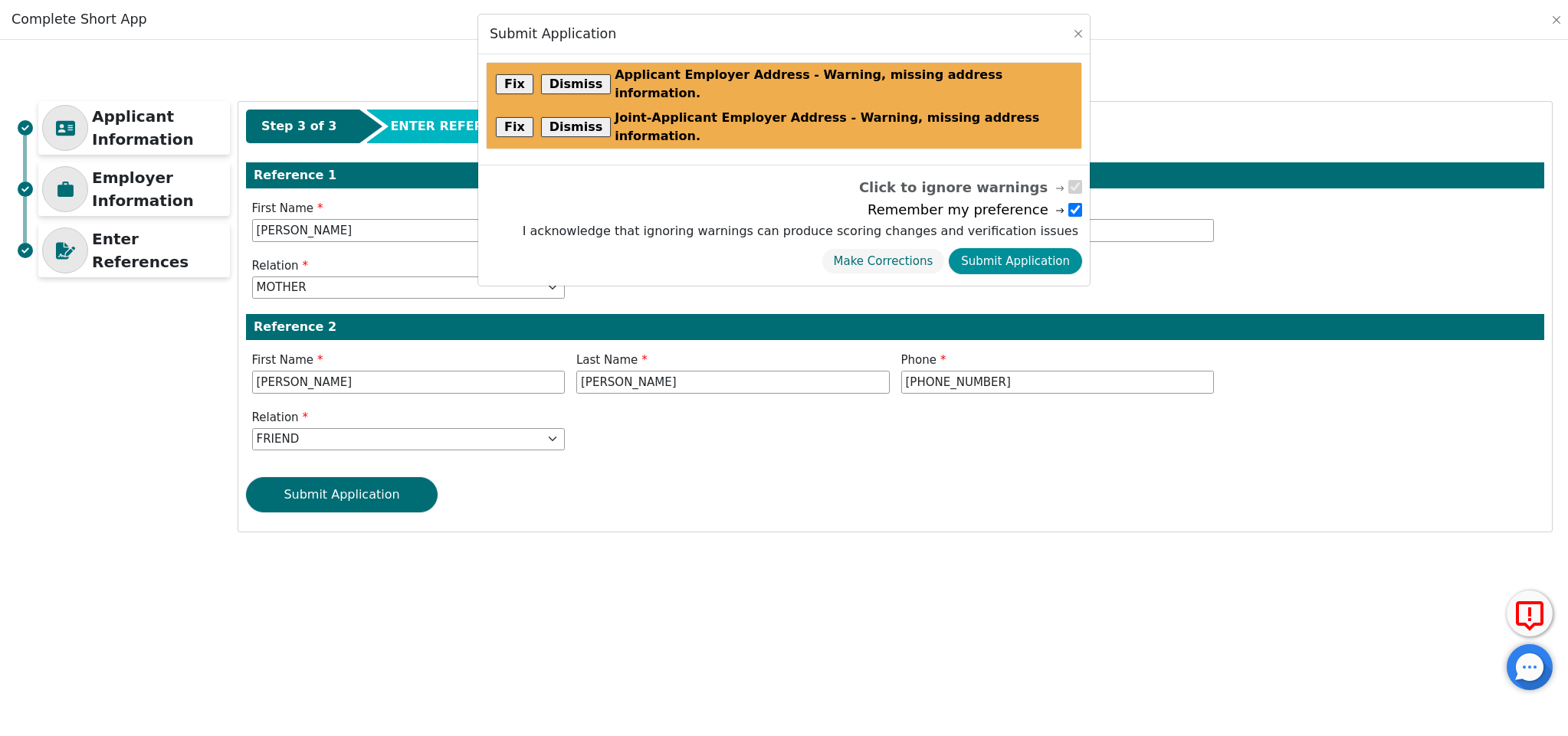
click at [1030, 248] on button "Submit Application" at bounding box center [1016, 261] width 133 height 27
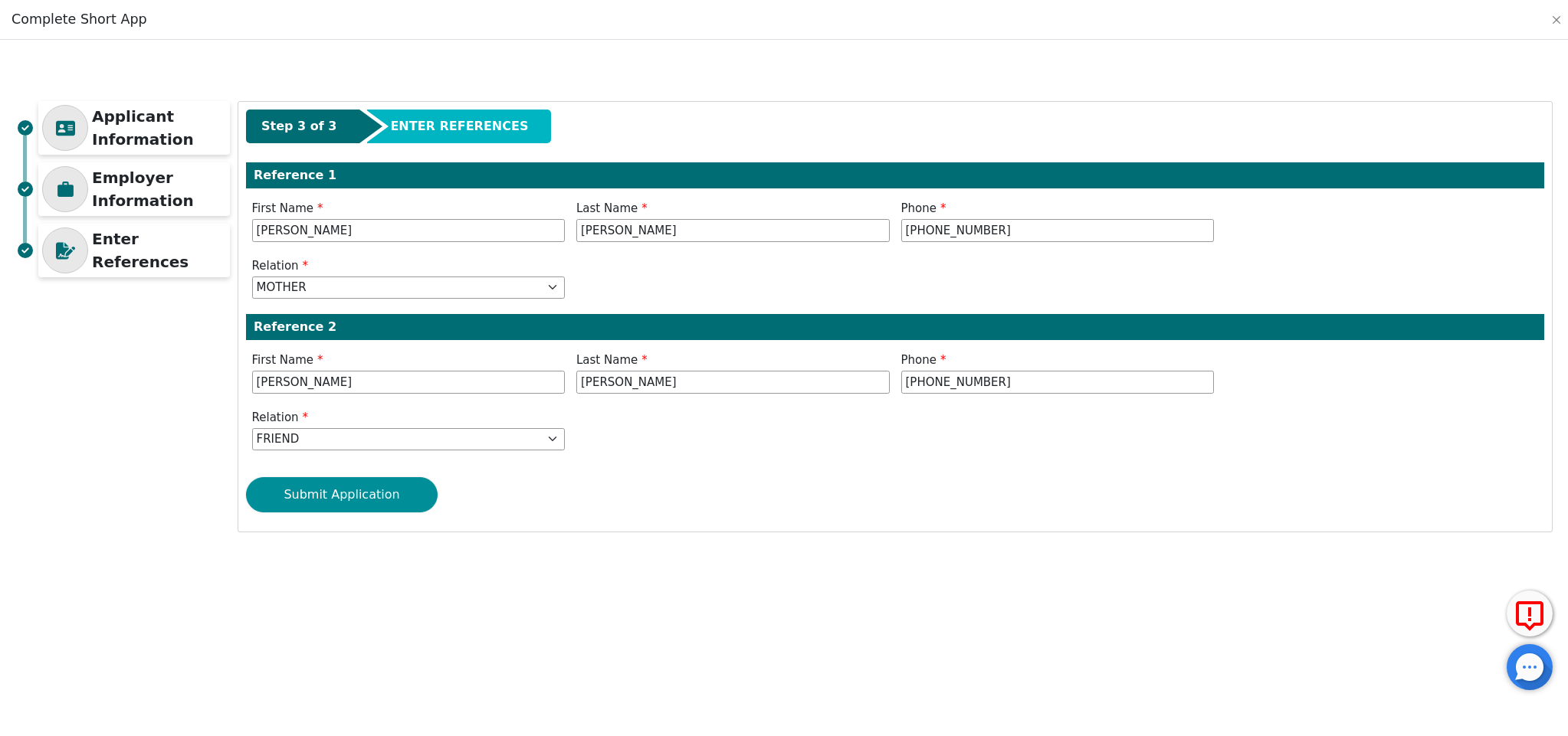
click at [366, 496] on button "Submit Application" at bounding box center [342, 495] width 191 height 36
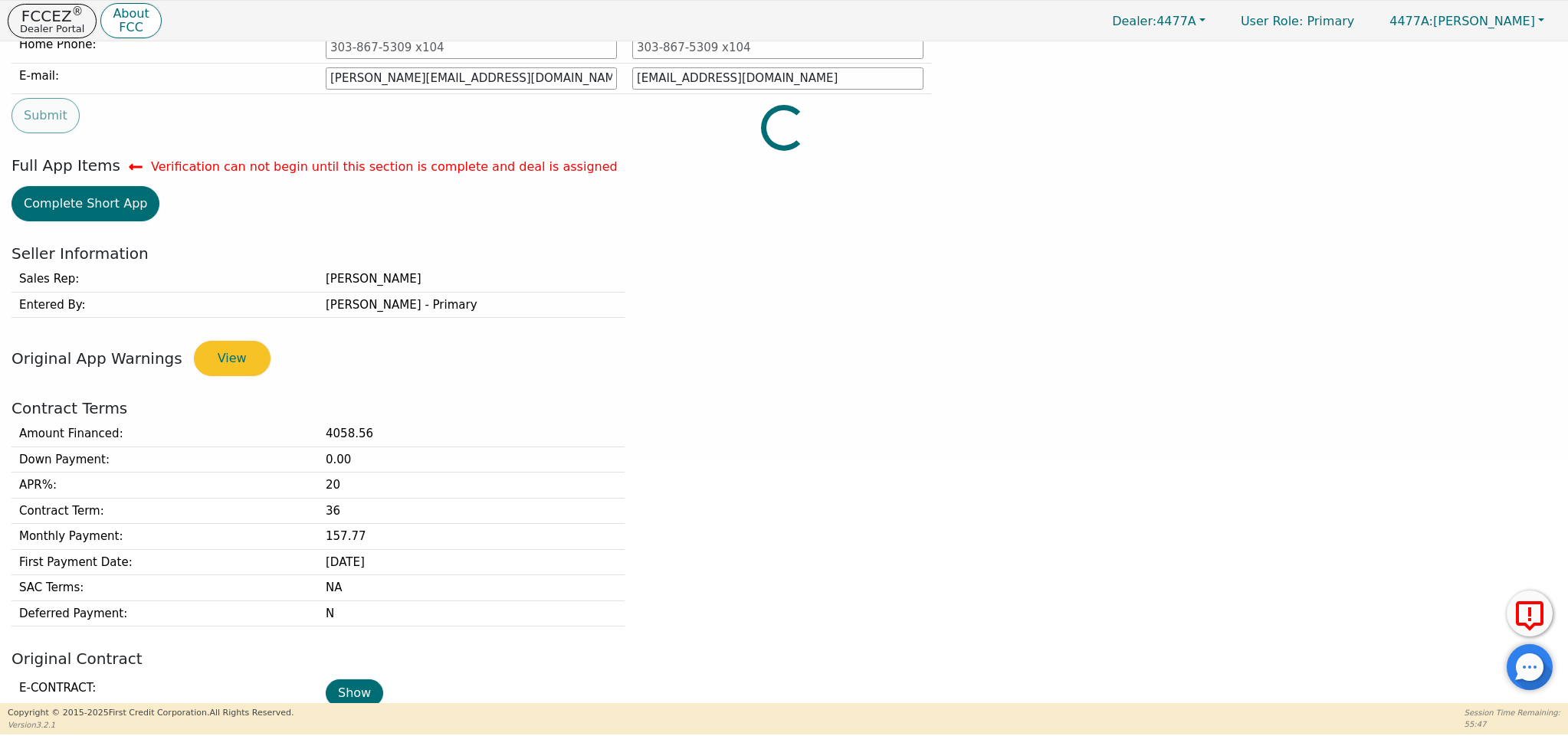
type input "[PHONE_NUMBER]"
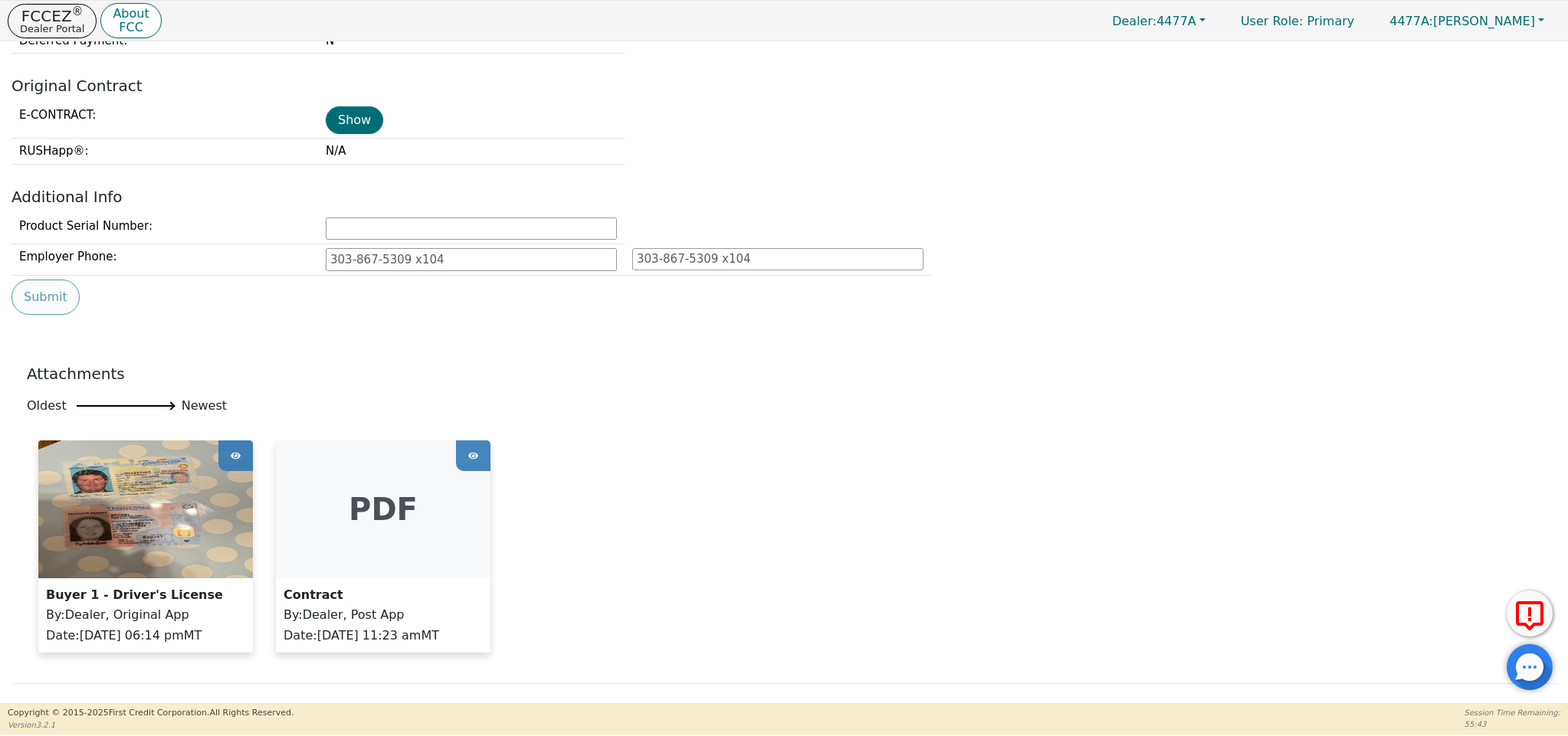
scroll to position [0, 0]
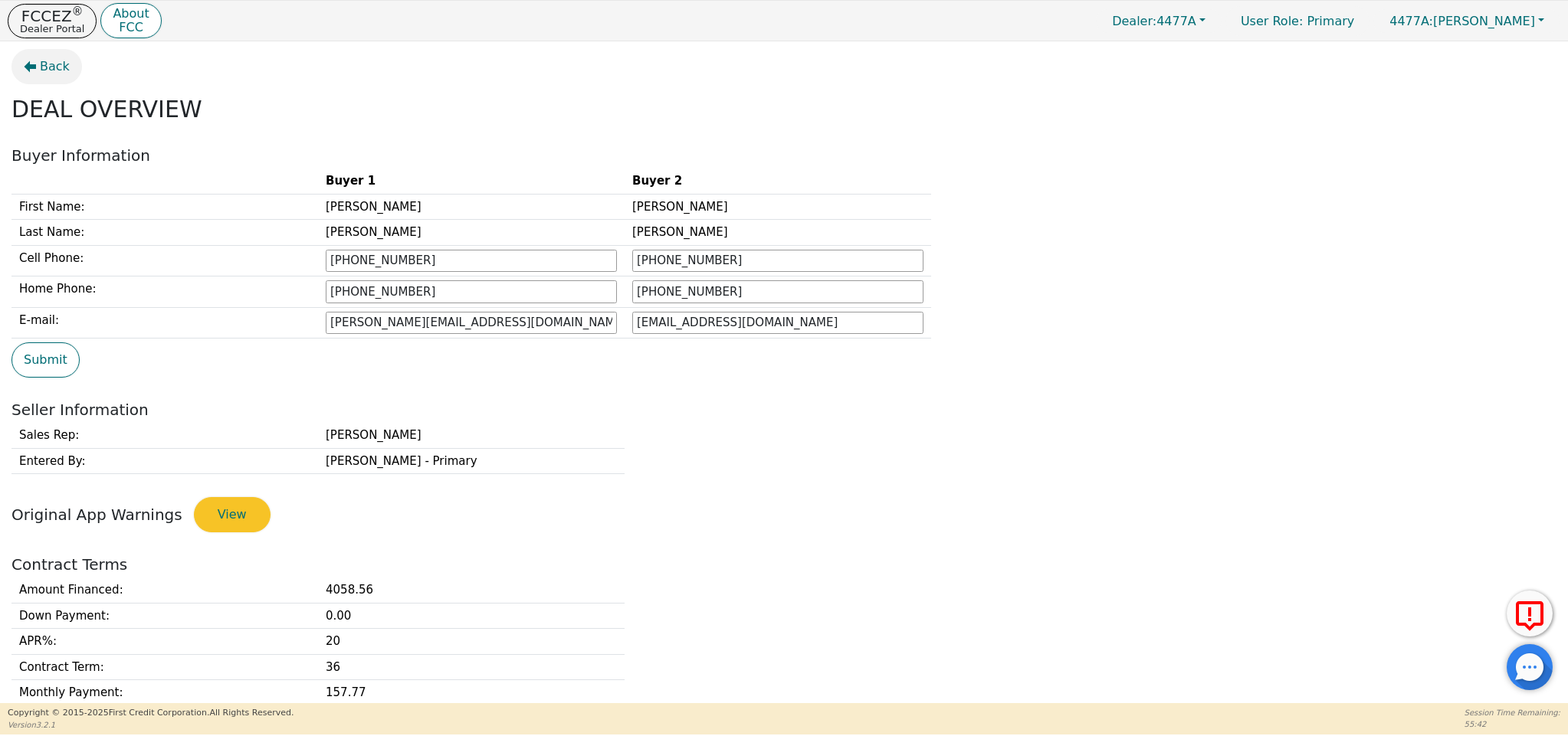
click at [47, 73] on span "Back" at bounding box center [55, 67] width 30 height 19
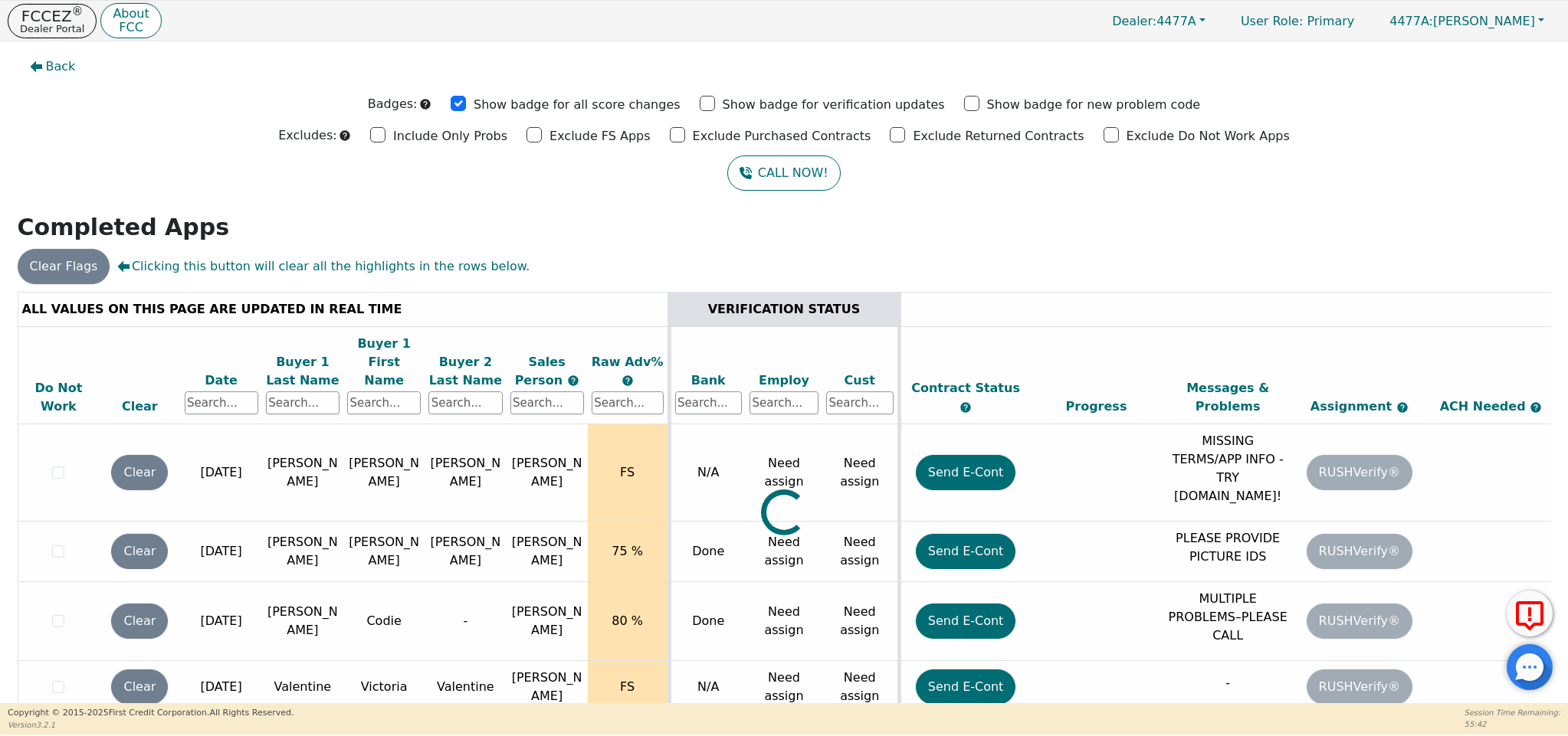
click at [48, 73] on span "Back" at bounding box center [61, 67] width 30 height 19
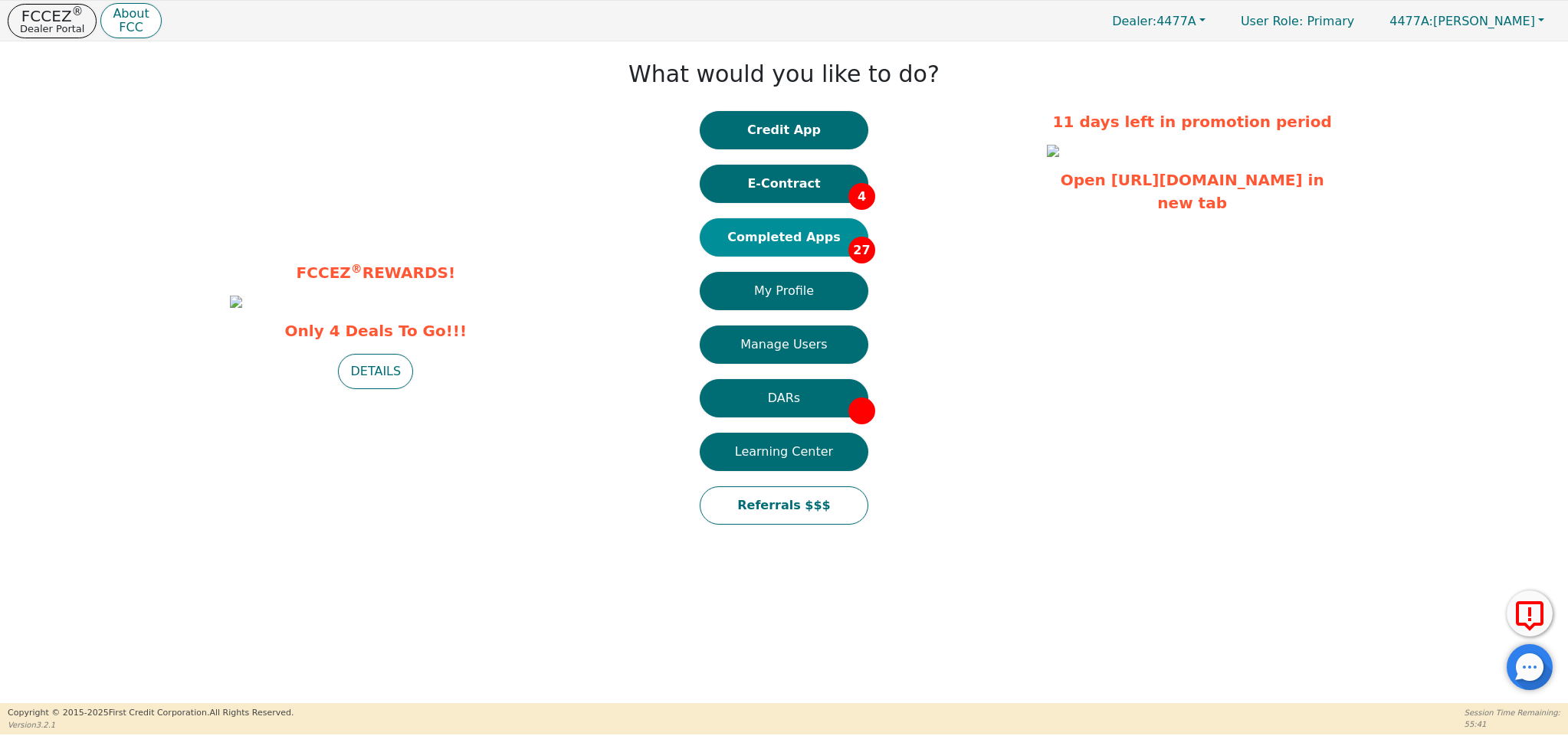
click at [793, 232] on button "Completed Apps 27" at bounding box center [784, 237] width 169 height 38
